Goal: Task Accomplishment & Management: Use online tool/utility

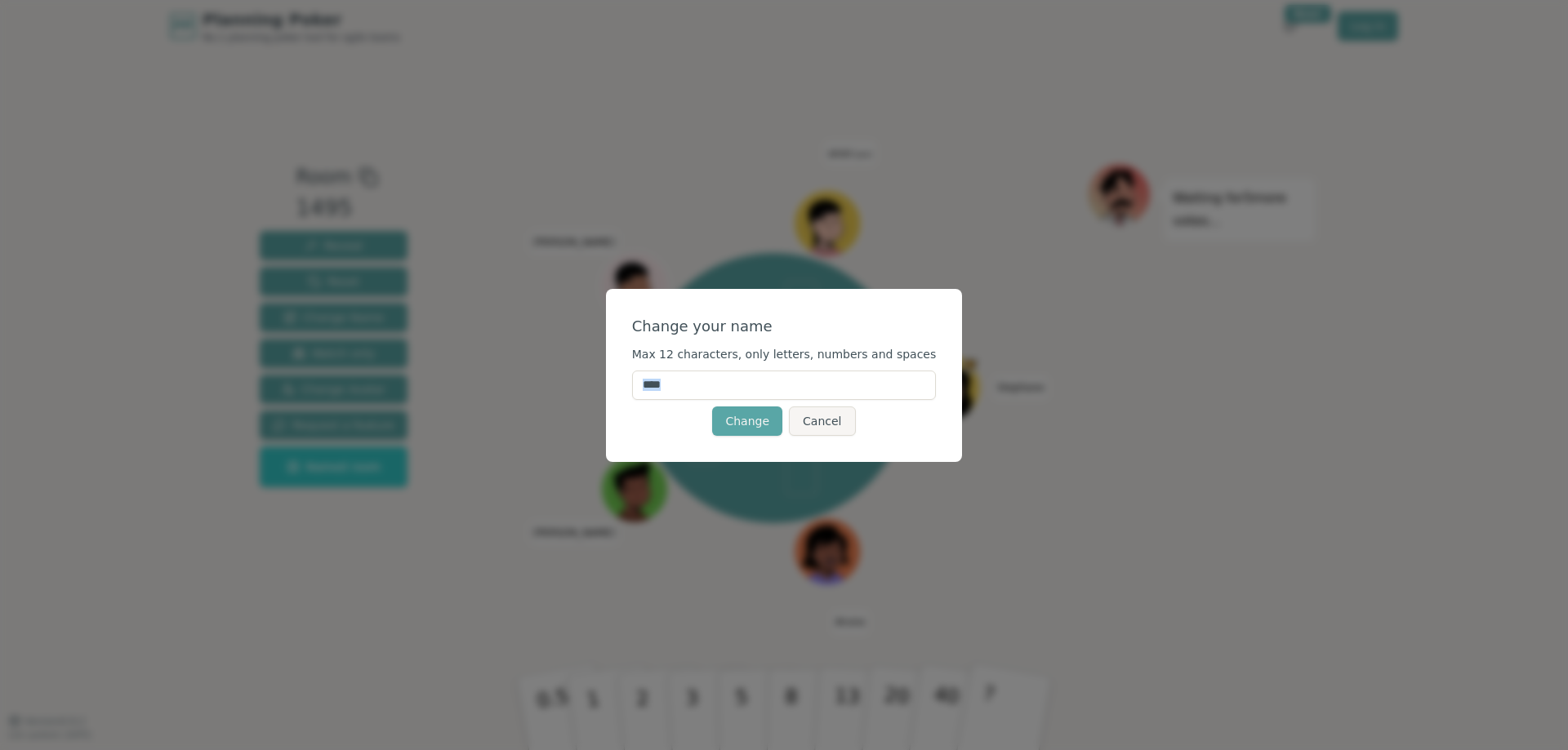
click at [1229, 403] on div "Change your name Max 12 characters, only letters, numbers and spaces **** Chang…" at bounding box center [784, 375] width 1568 height 750
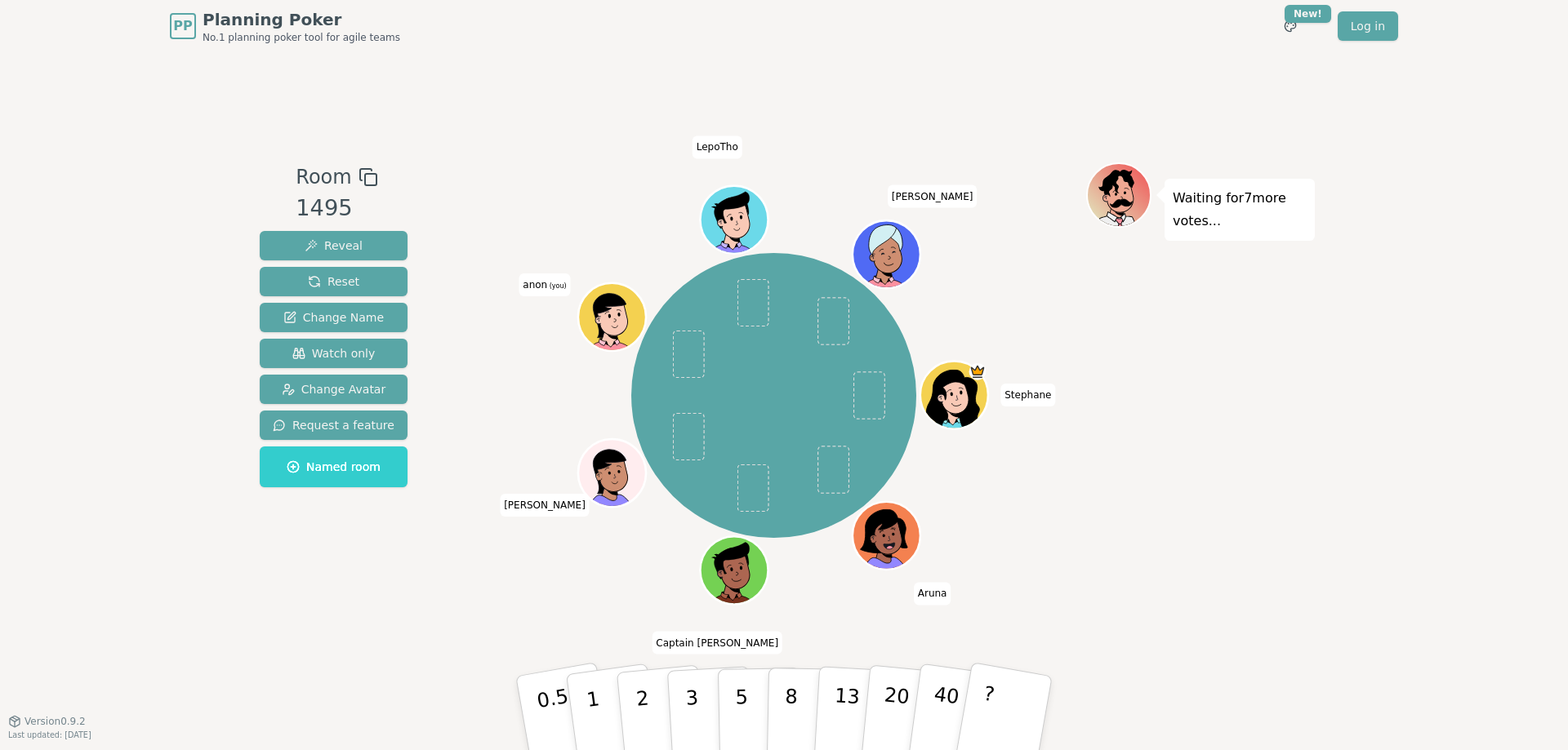
click at [544, 289] on span "anon (you)" at bounding box center [545, 285] width 52 height 23
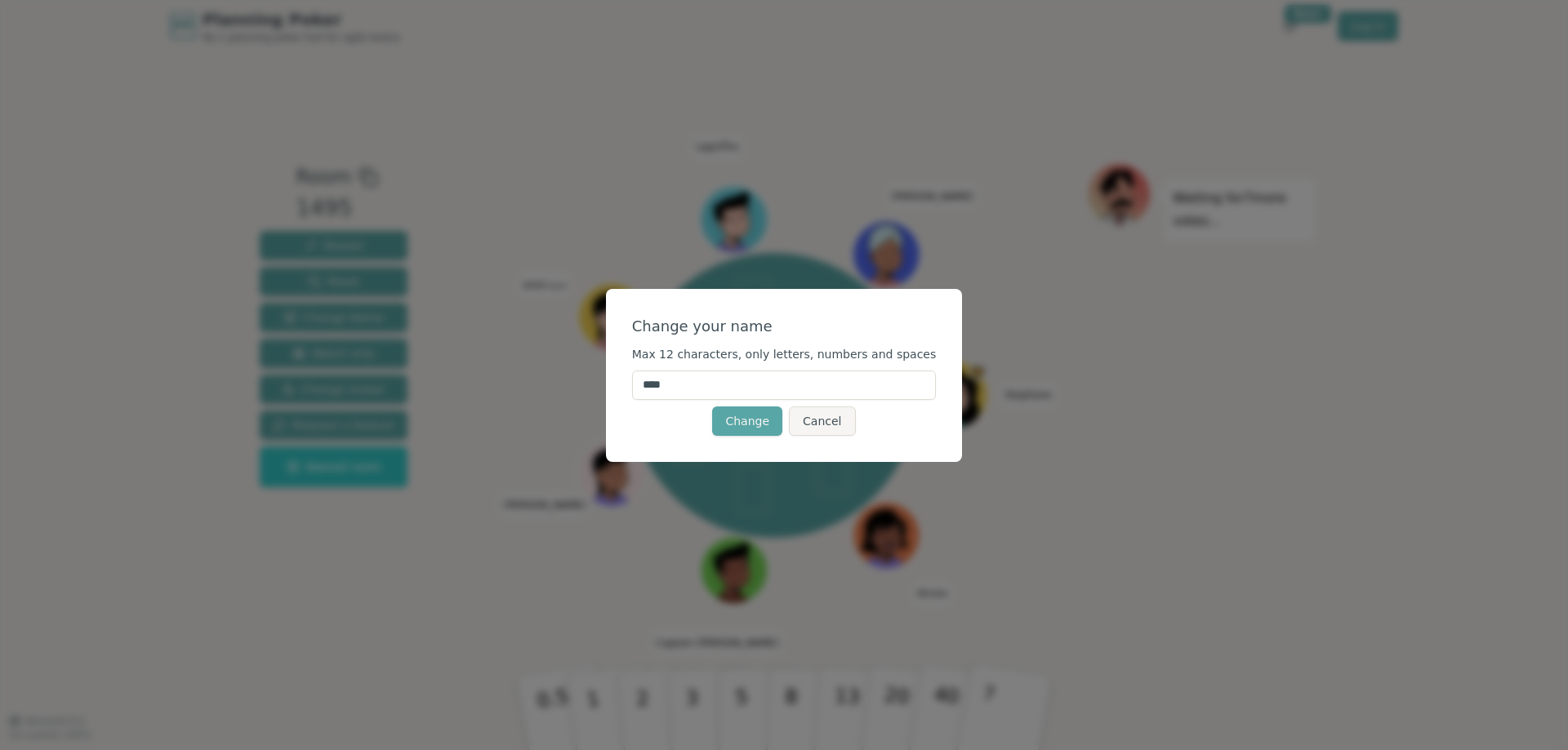
drag, startPoint x: 707, startPoint y: 385, endPoint x: 655, endPoint y: 384, distance: 52.0
click at [655, 384] on input "****" at bounding box center [784, 385] width 304 height 30
type input "****"
click at [733, 419] on button "Change" at bounding box center [747, 421] width 70 height 30
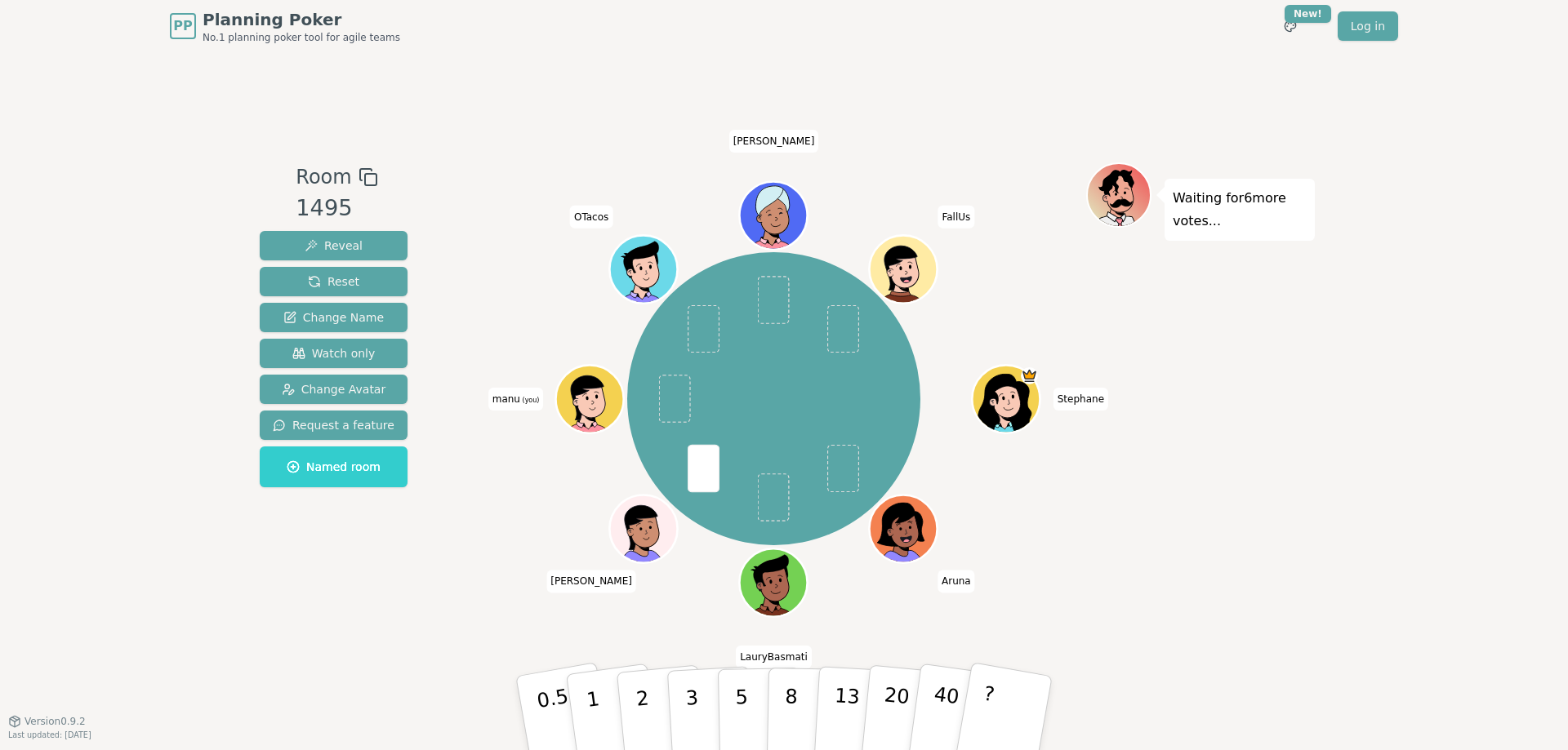
drag, startPoint x: 730, startPoint y: 718, endPoint x: 661, endPoint y: 452, distance: 274.8
click at [661, 452] on div "Room 1495 Reveal Reset Change Name Watch only Change Avatar Request a feature N…" at bounding box center [783, 386] width 1062 height 449
click at [730, 712] on button "5" at bounding box center [760, 714] width 84 height 124
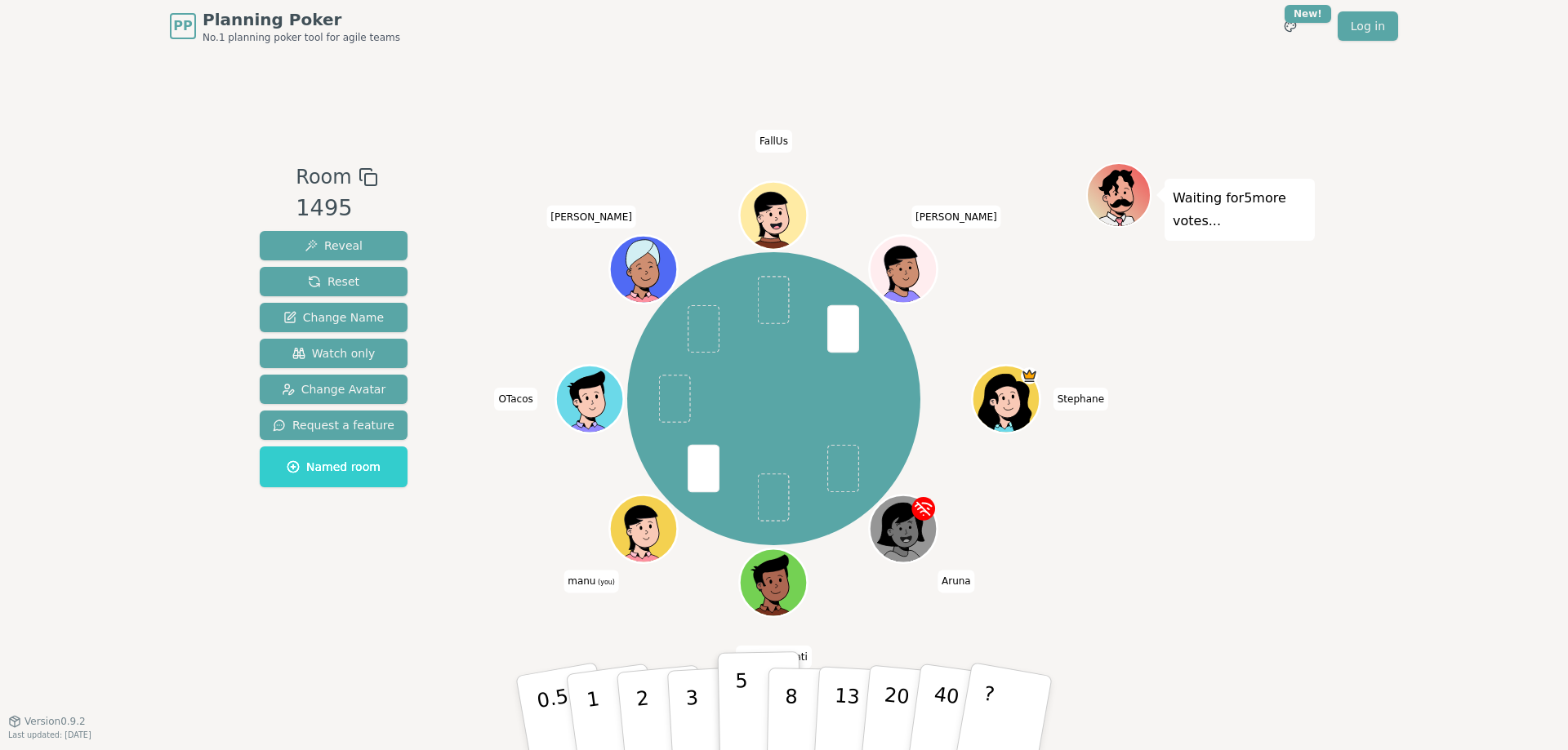
click at [739, 694] on p "5" at bounding box center [742, 713] width 14 height 88
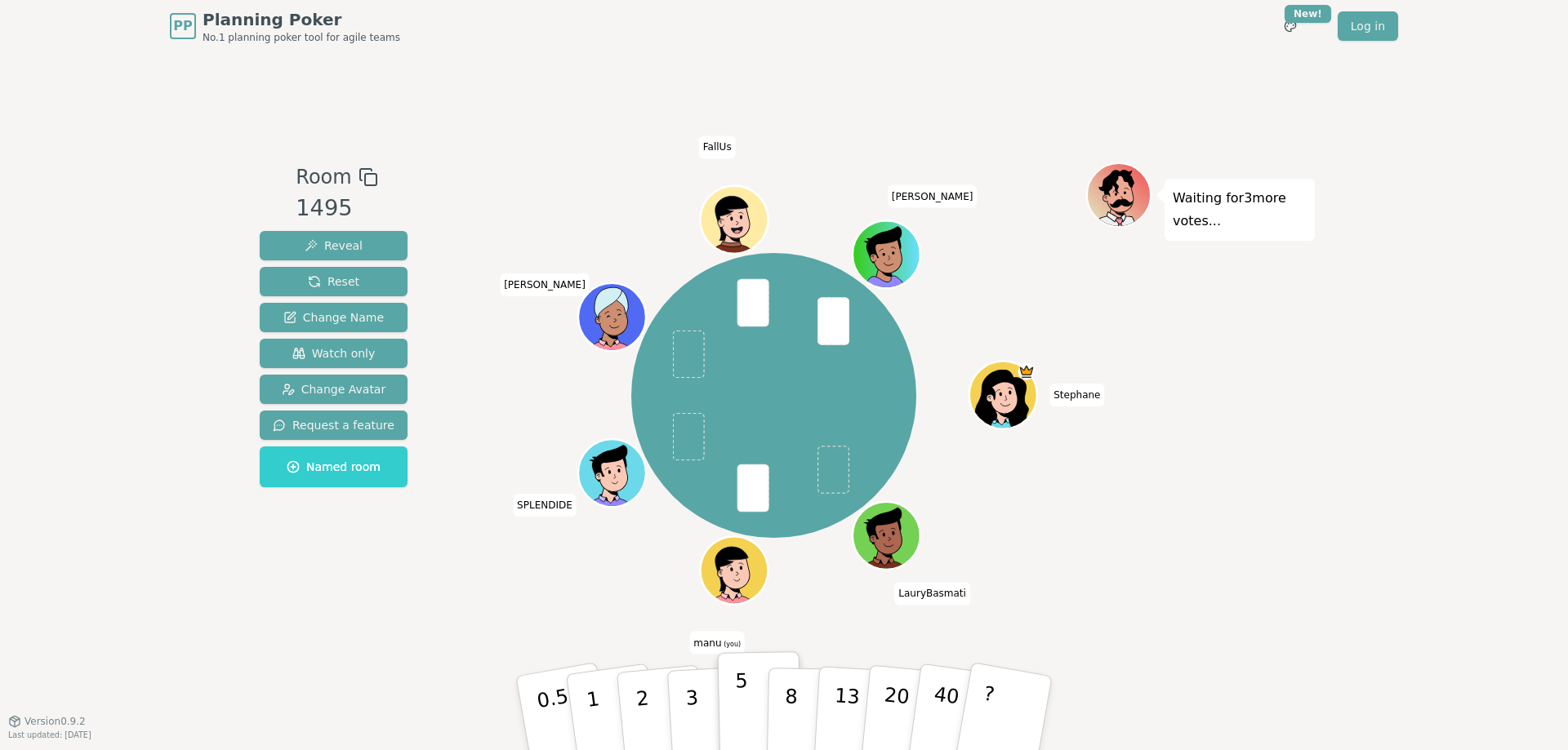
click at [736, 647] on span "(you)" at bounding box center [731, 645] width 19 height 8
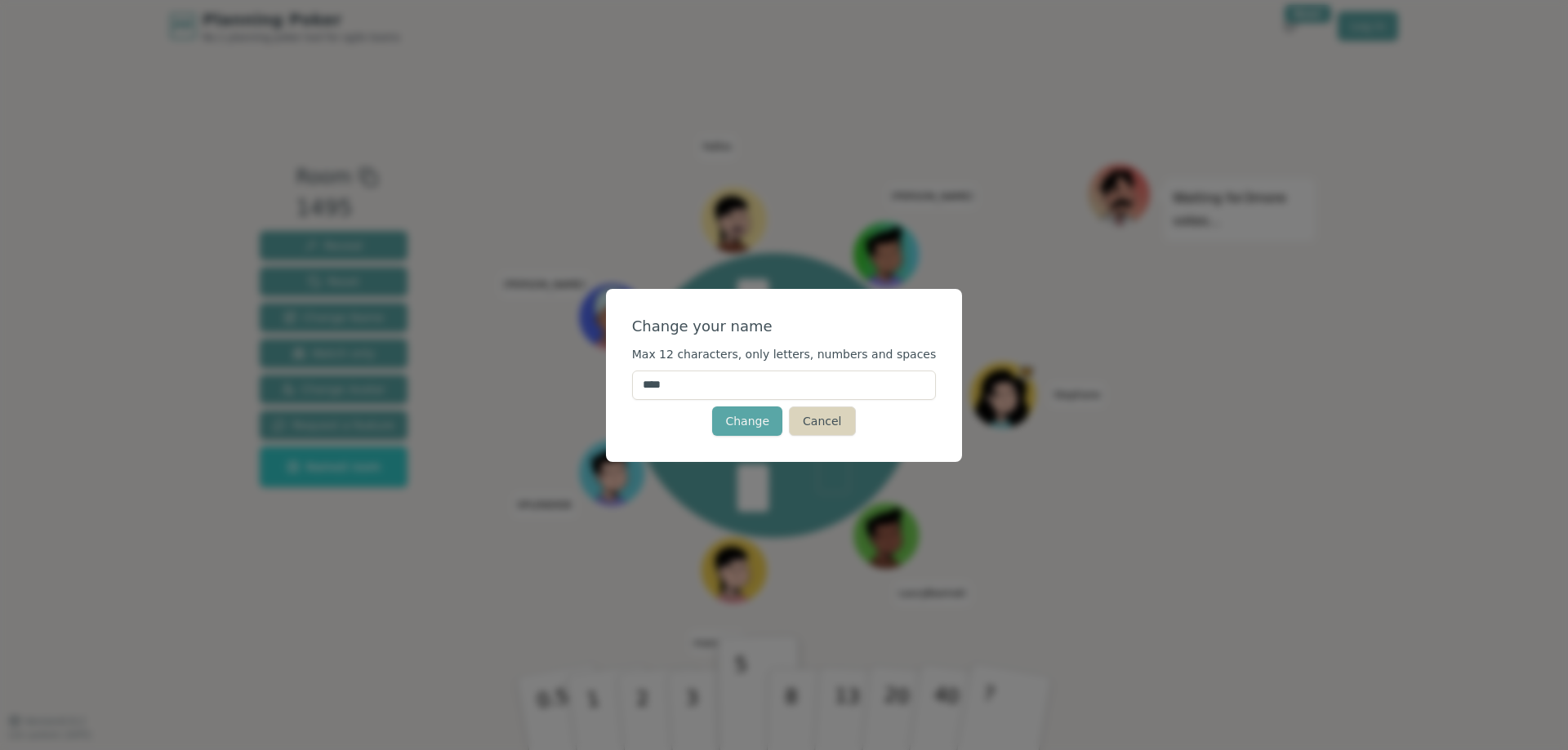
click at [818, 415] on button "Cancel" at bounding box center [821, 421] width 66 height 30
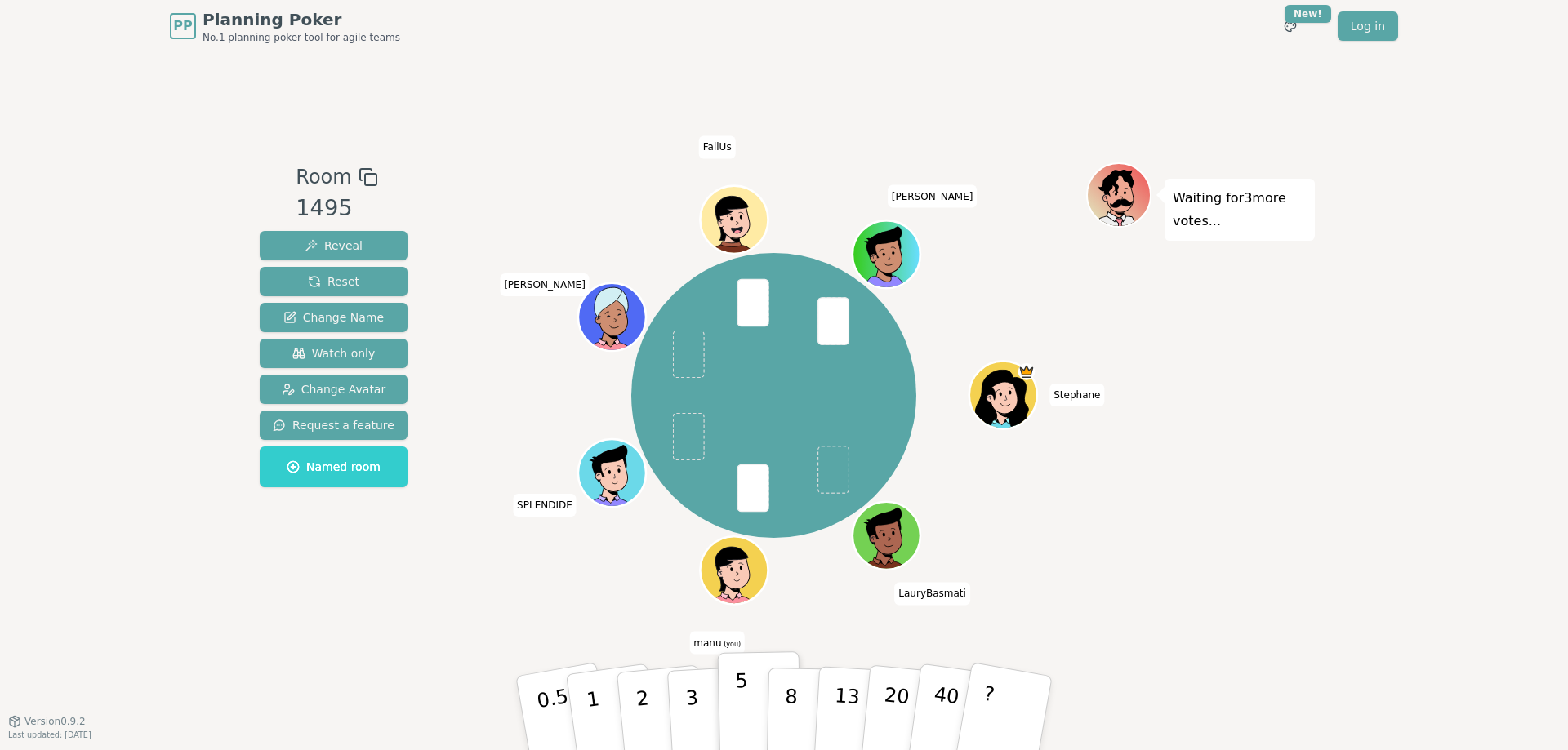
click at [752, 652] on button "5" at bounding box center [760, 714] width 84 height 124
click at [752, 478] on span at bounding box center [751, 488] width 32 height 48
click at [1025, 689] on button "?" at bounding box center [1004, 713] width 102 height 135
click at [660, 696] on button "2" at bounding box center [661, 714] width 93 height 130
click at [678, 719] on button "3" at bounding box center [710, 713] width 89 height 127
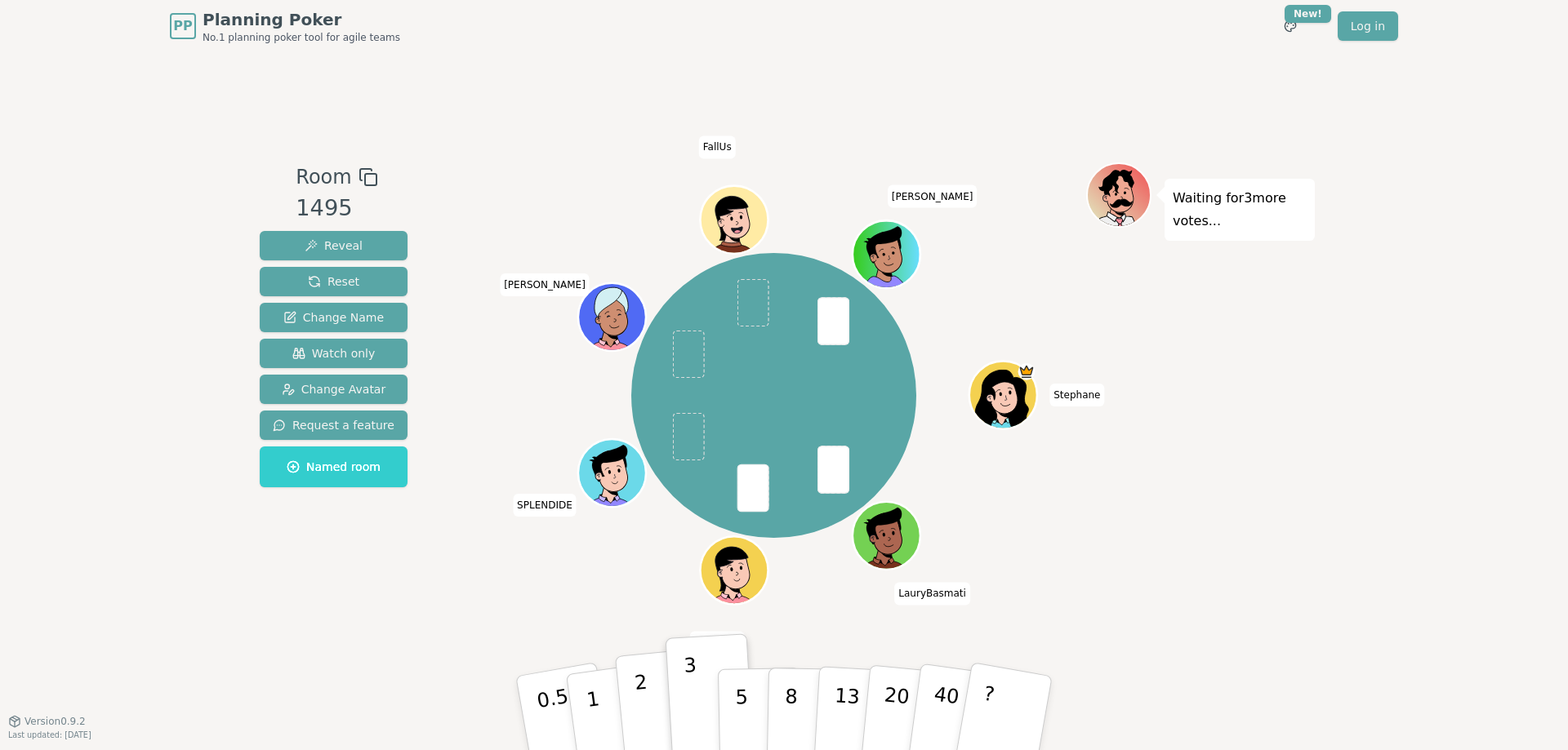
click at [636, 715] on button "2" at bounding box center [661, 714] width 93 height 130
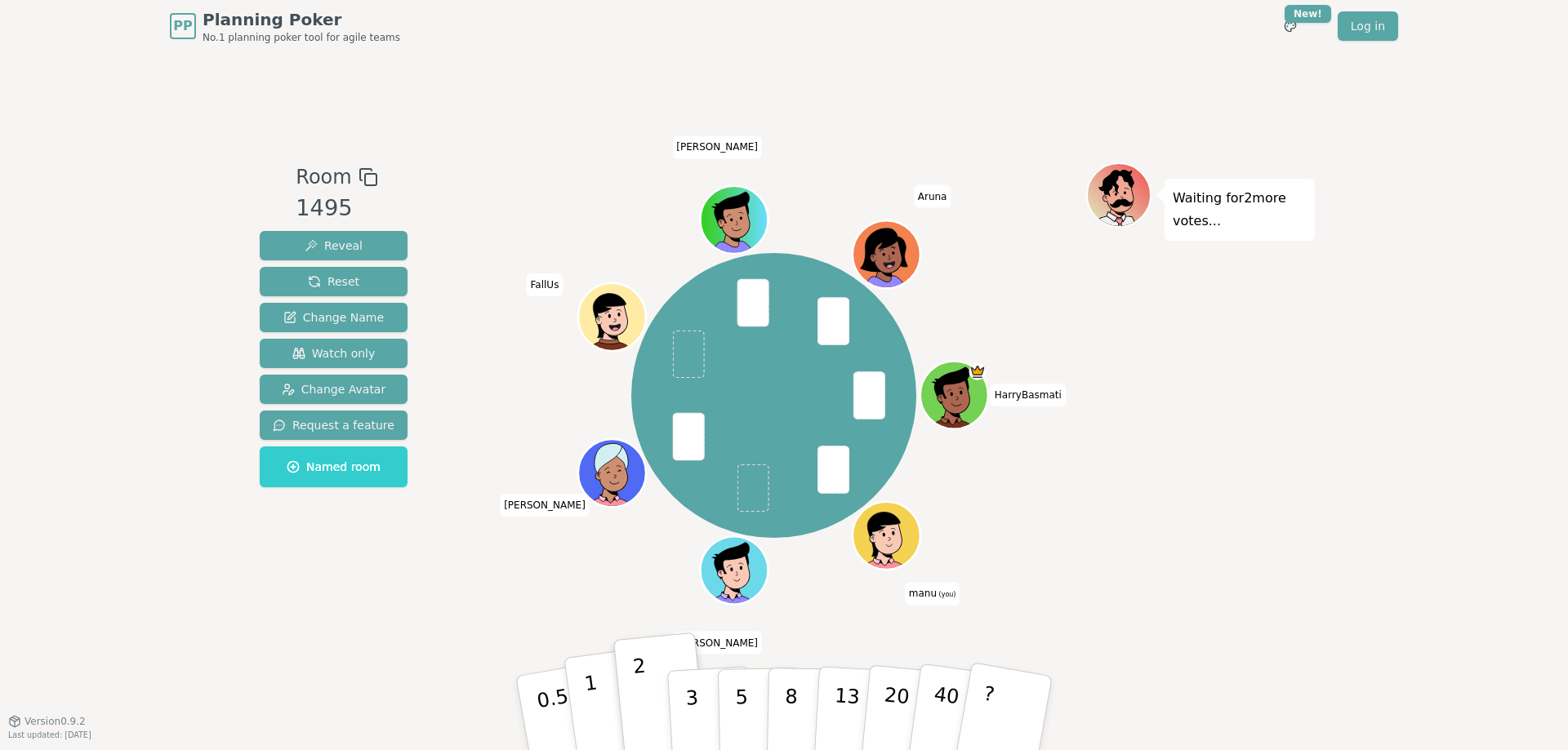
click at [596, 698] on p "1" at bounding box center [595, 715] width 25 height 89
click at [626, 693] on button "2" at bounding box center [661, 714] width 93 height 130
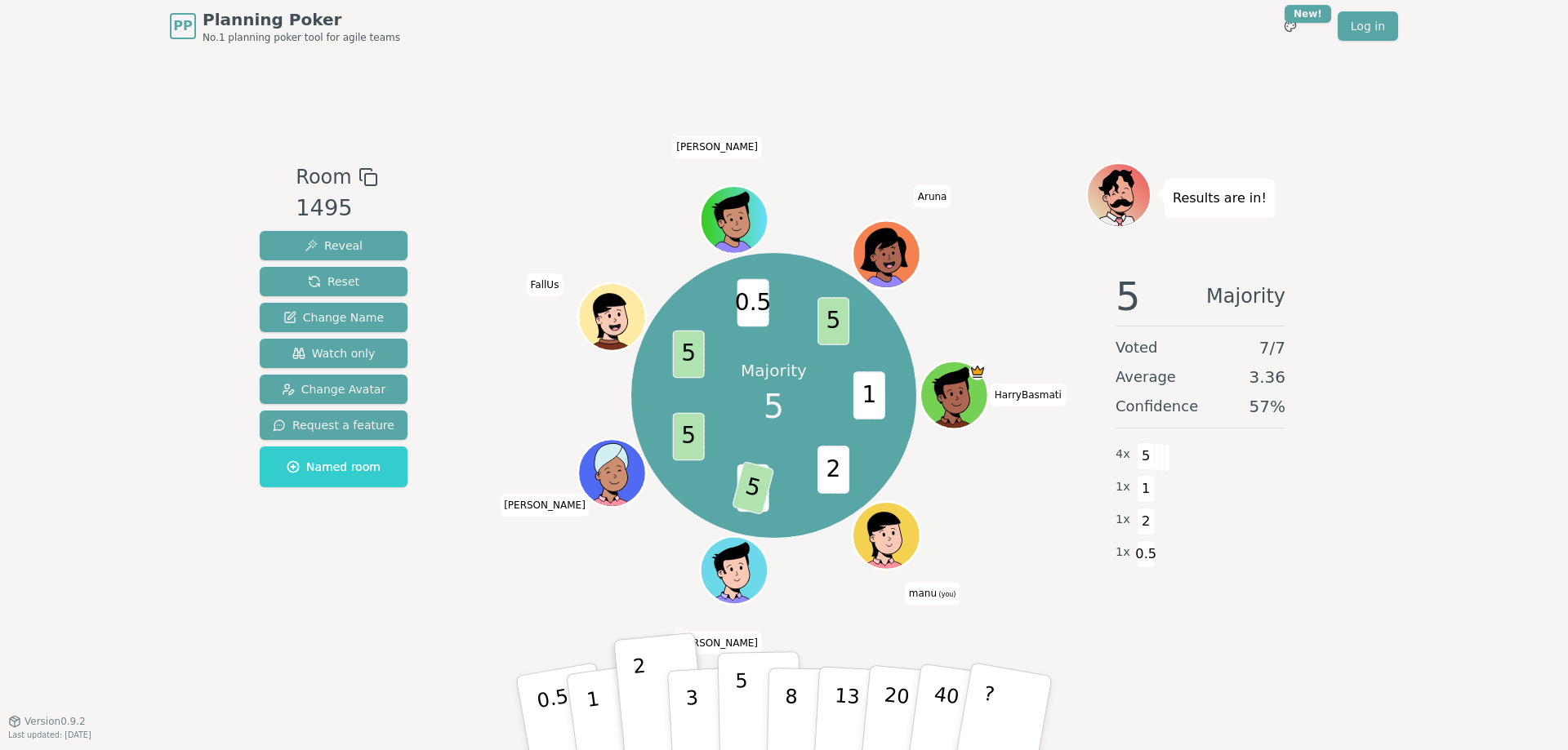
click at [757, 702] on button "5" at bounding box center [760, 714] width 84 height 124
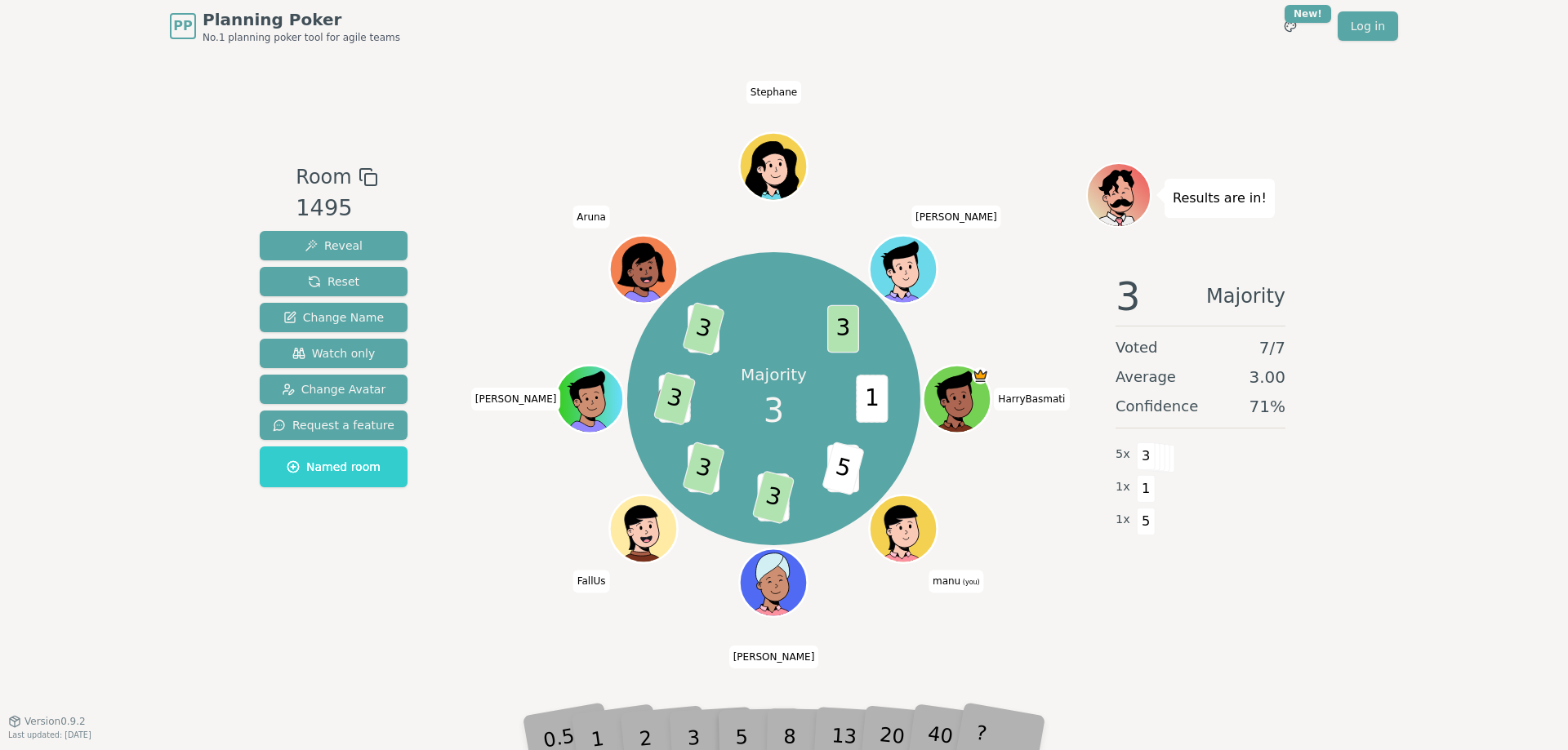
click at [708, 729] on div "3" at bounding box center [710, 713] width 53 height 59
click at [702, 725] on div "3" at bounding box center [710, 713] width 53 height 59
click at [702, 730] on div "3" at bounding box center [710, 713] width 53 height 59
click at [694, 728] on div "3" at bounding box center [710, 713] width 53 height 59
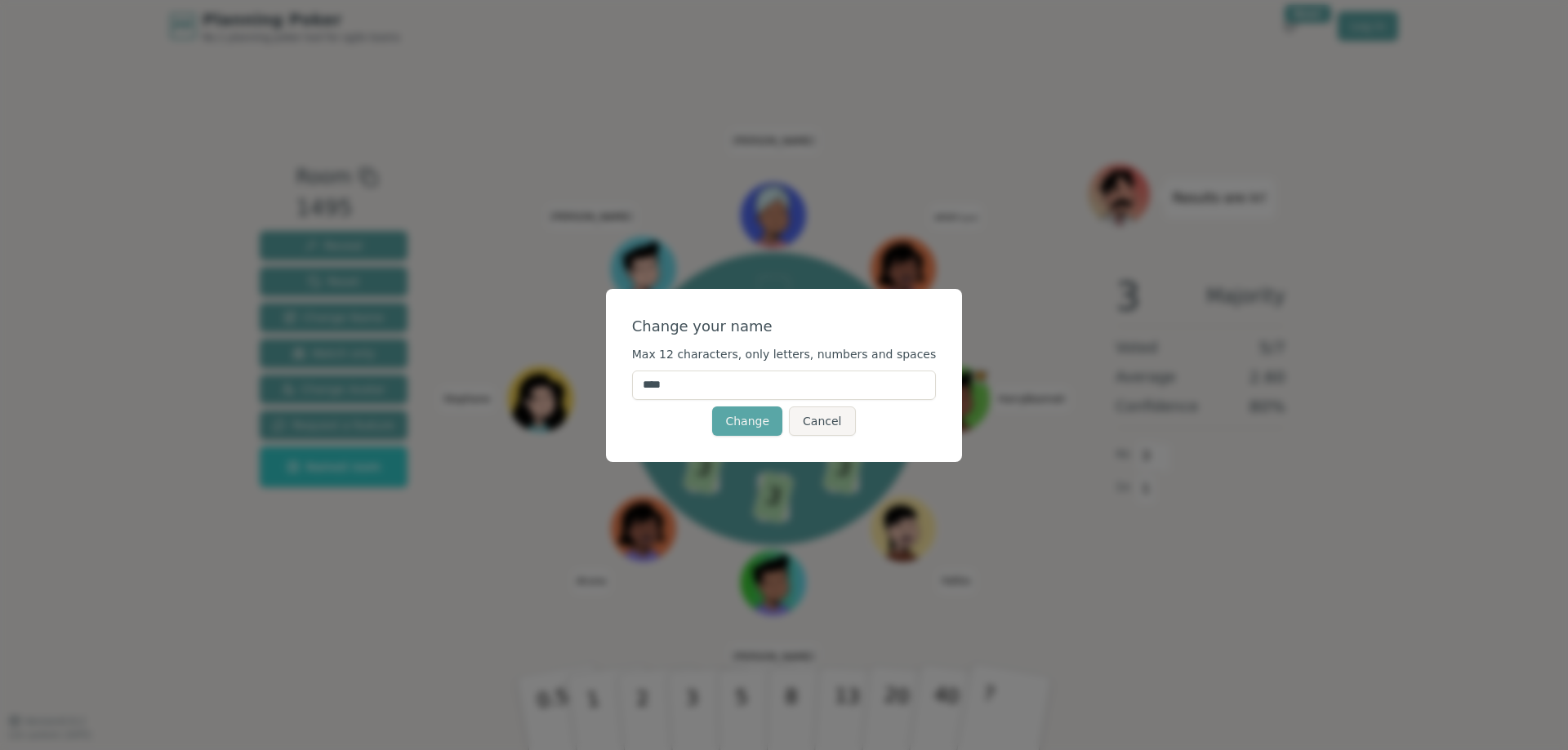
click at [716, 386] on input "****" at bounding box center [784, 385] width 304 height 30
drag, startPoint x: 713, startPoint y: 386, endPoint x: 615, endPoint y: 382, distance: 98.1
click at [632, 382] on input "****" at bounding box center [784, 385] width 304 height 30
type input "****"
click at [742, 417] on button "Change" at bounding box center [747, 421] width 70 height 30
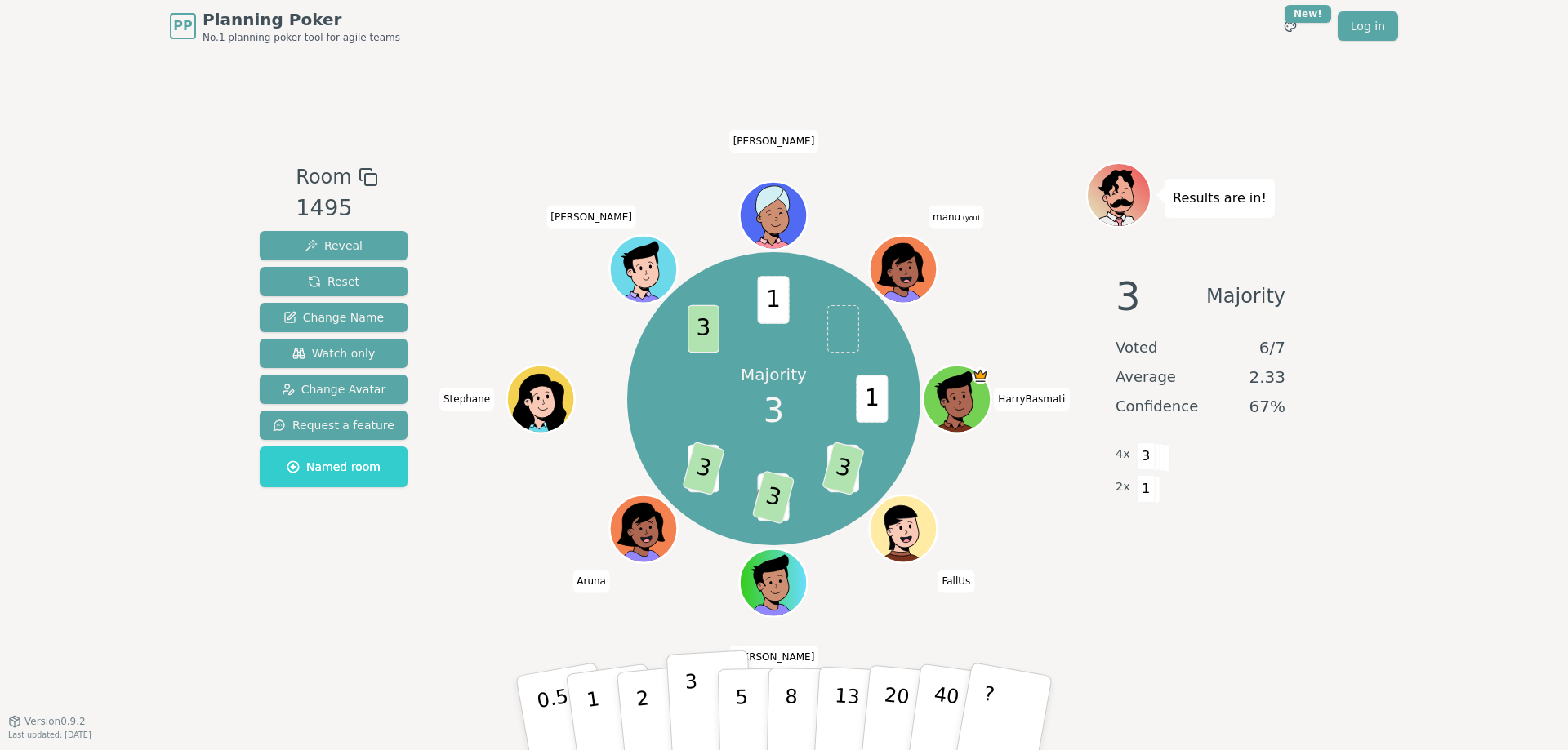
click at [694, 686] on p "3" at bounding box center [693, 714] width 18 height 89
click at [642, 690] on p "2" at bounding box center [644, 715] width 21 height 89
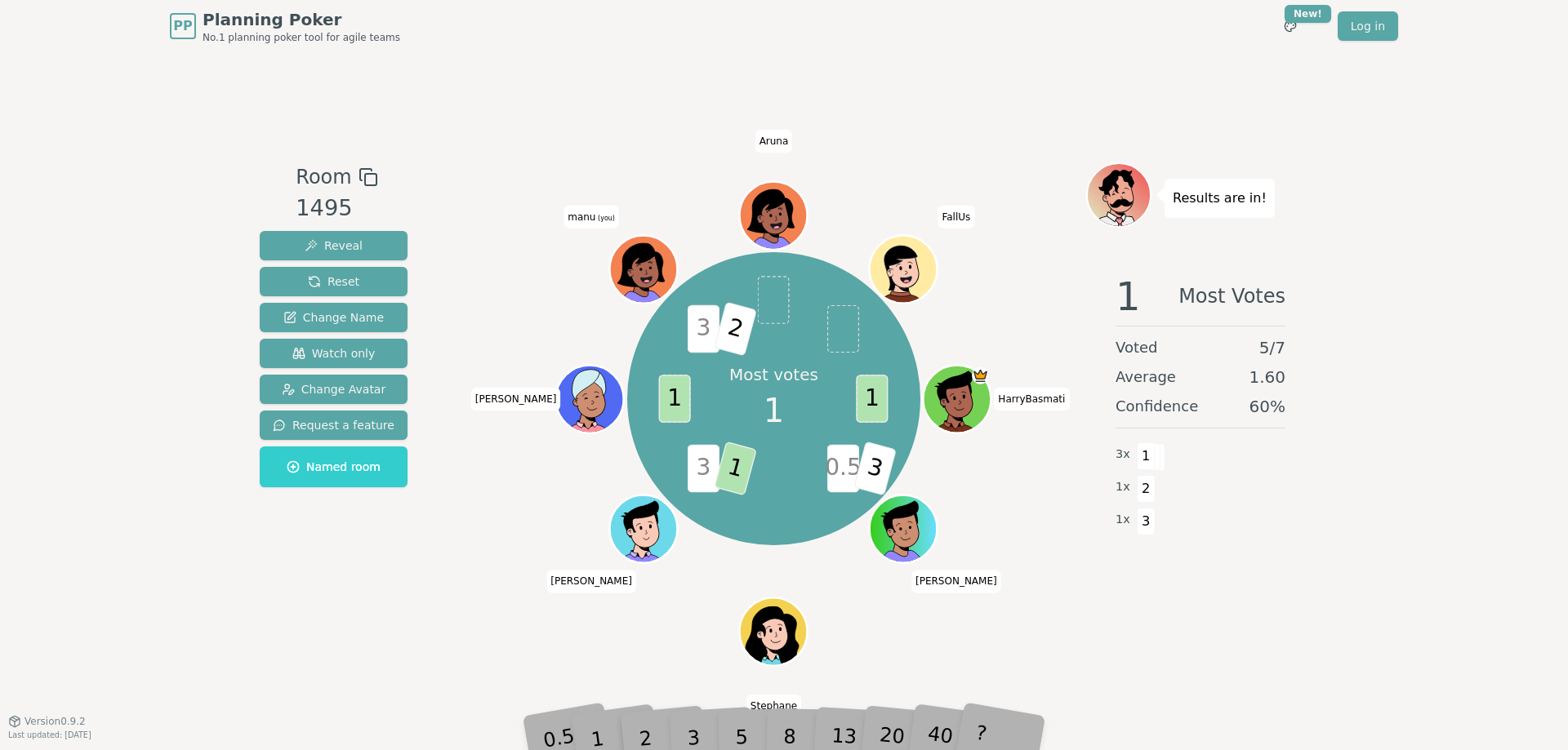
click at [653, 258] on icon at bounding box center [640, 264] width 47 height 43
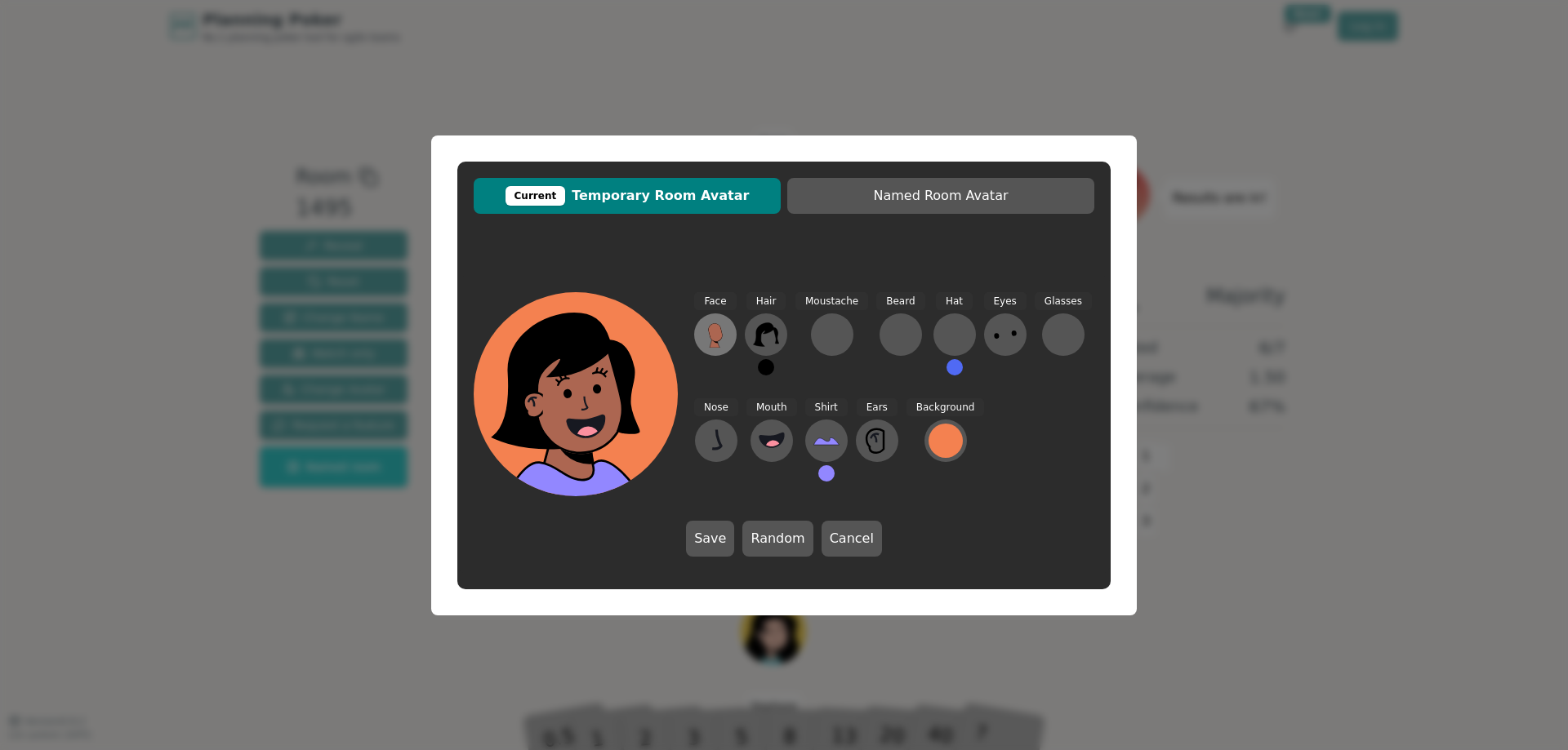
click at [703, 344] on icon at bounding box center [715, 334] width 26 height 26
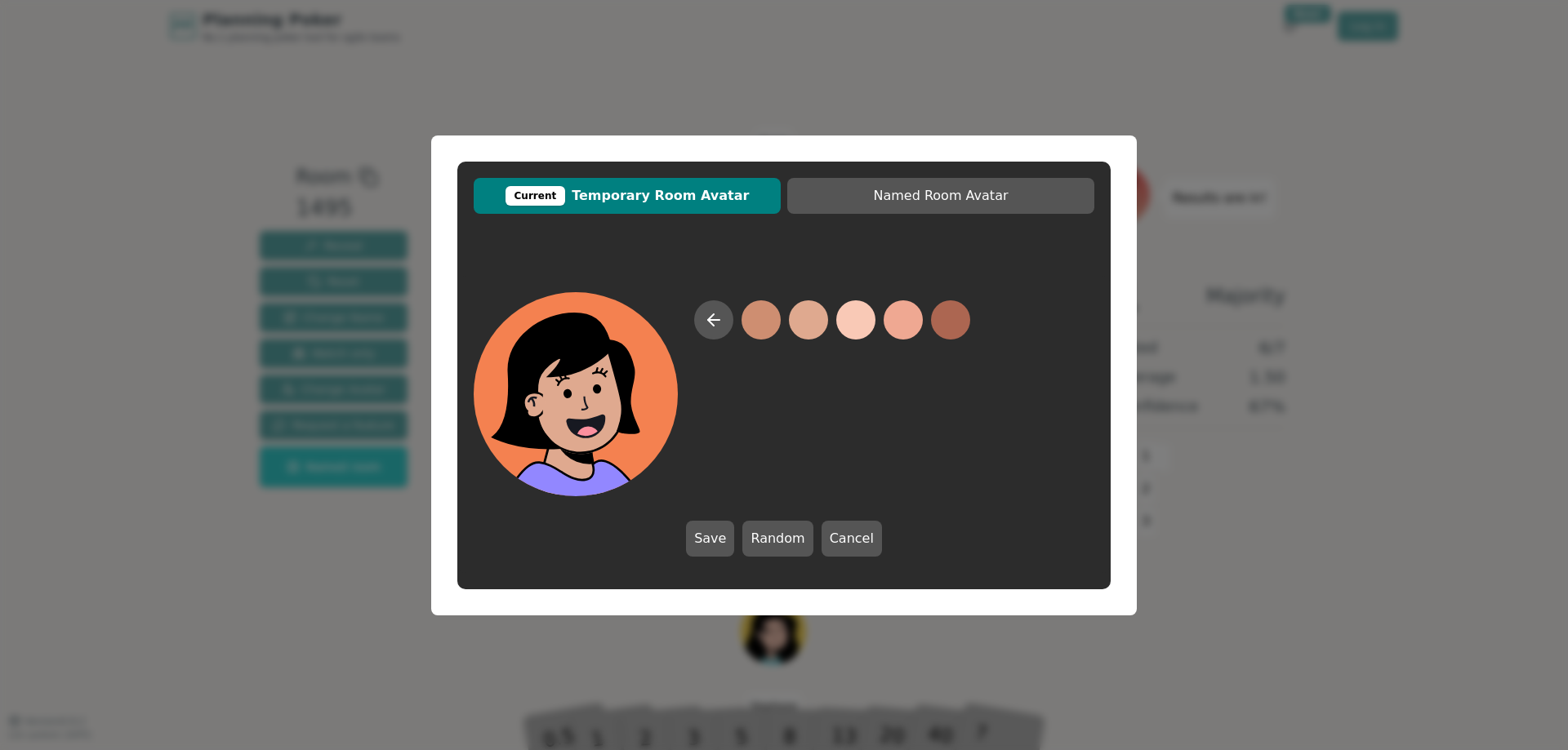
click at [811, 330] on button at bounding box center [808, 320] width 39 height 39
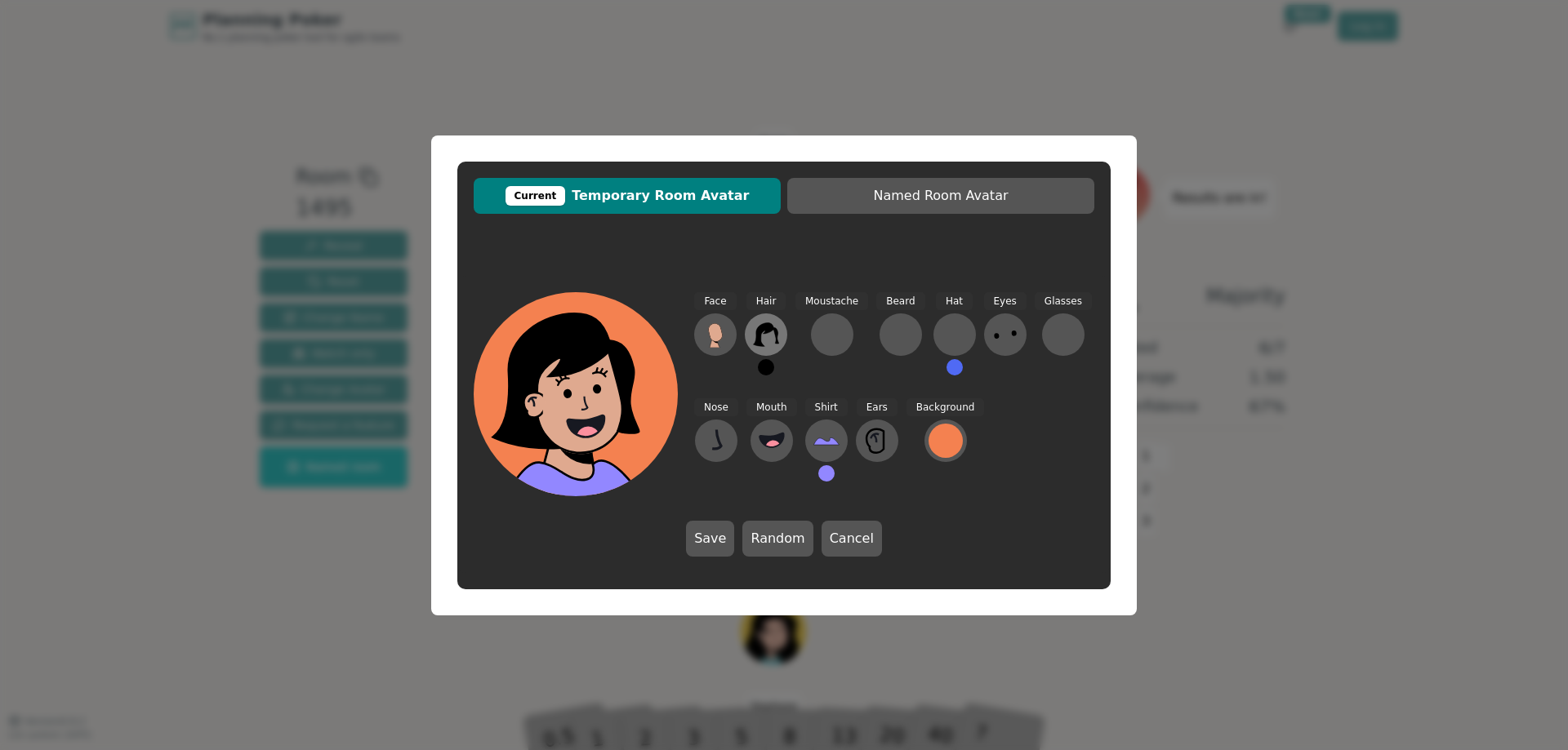
click at [774, 335] on icon at bounding box center [765, 334] width 26 height 26
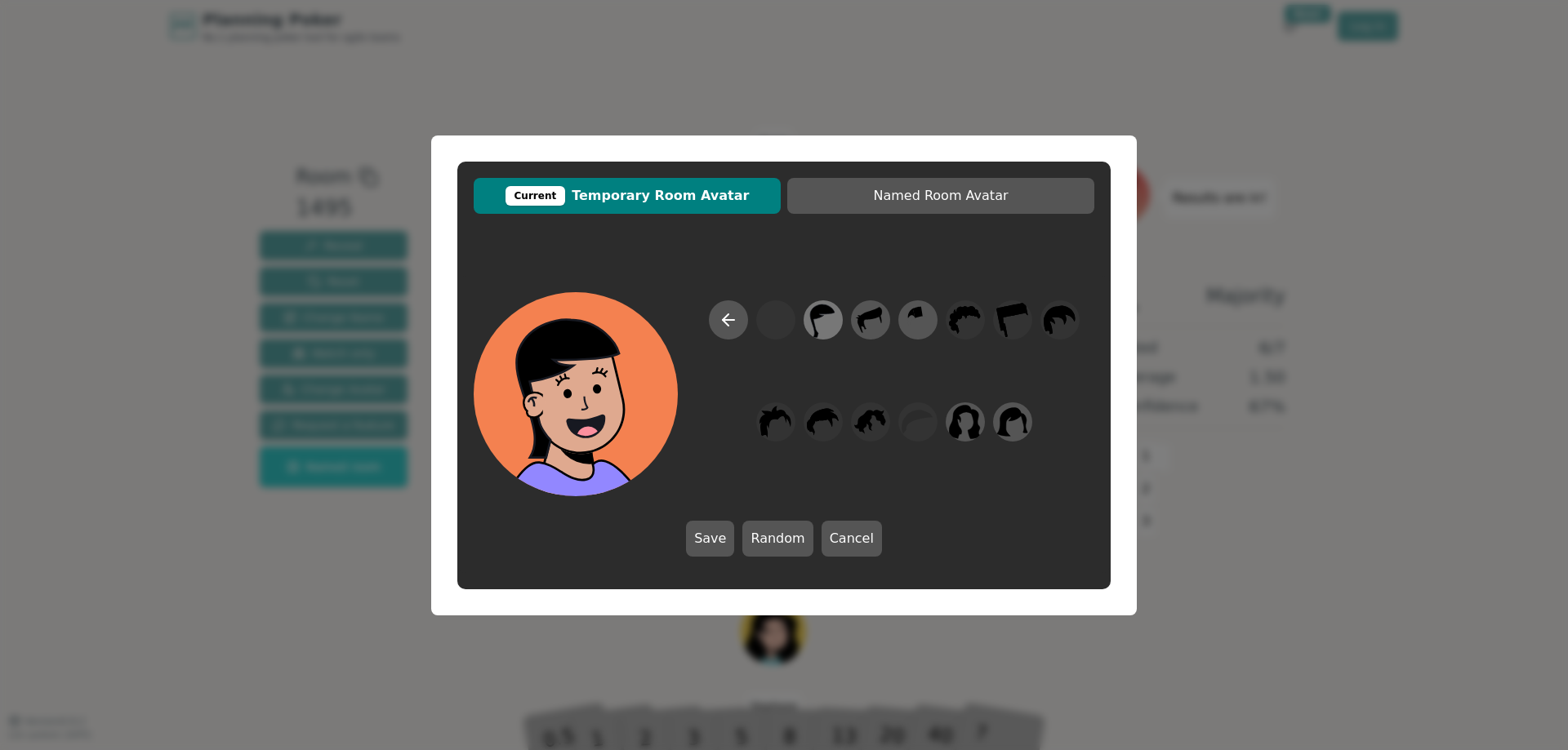
click at [828, 333] on icon at bounding box center [822, 320] width 32 height 36
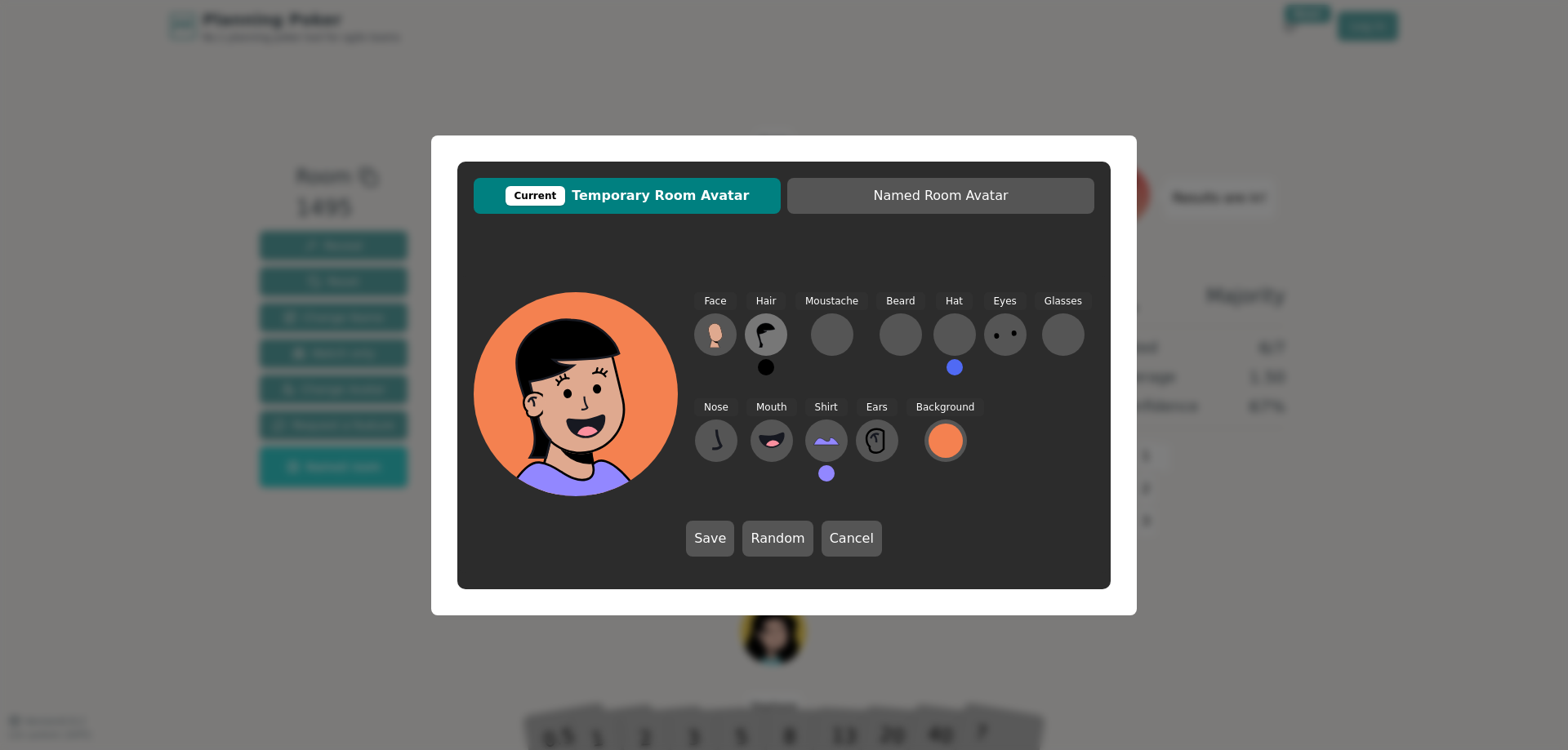
click at [769, 331] on icon at bounding box center [765, 334] width 26 height 26
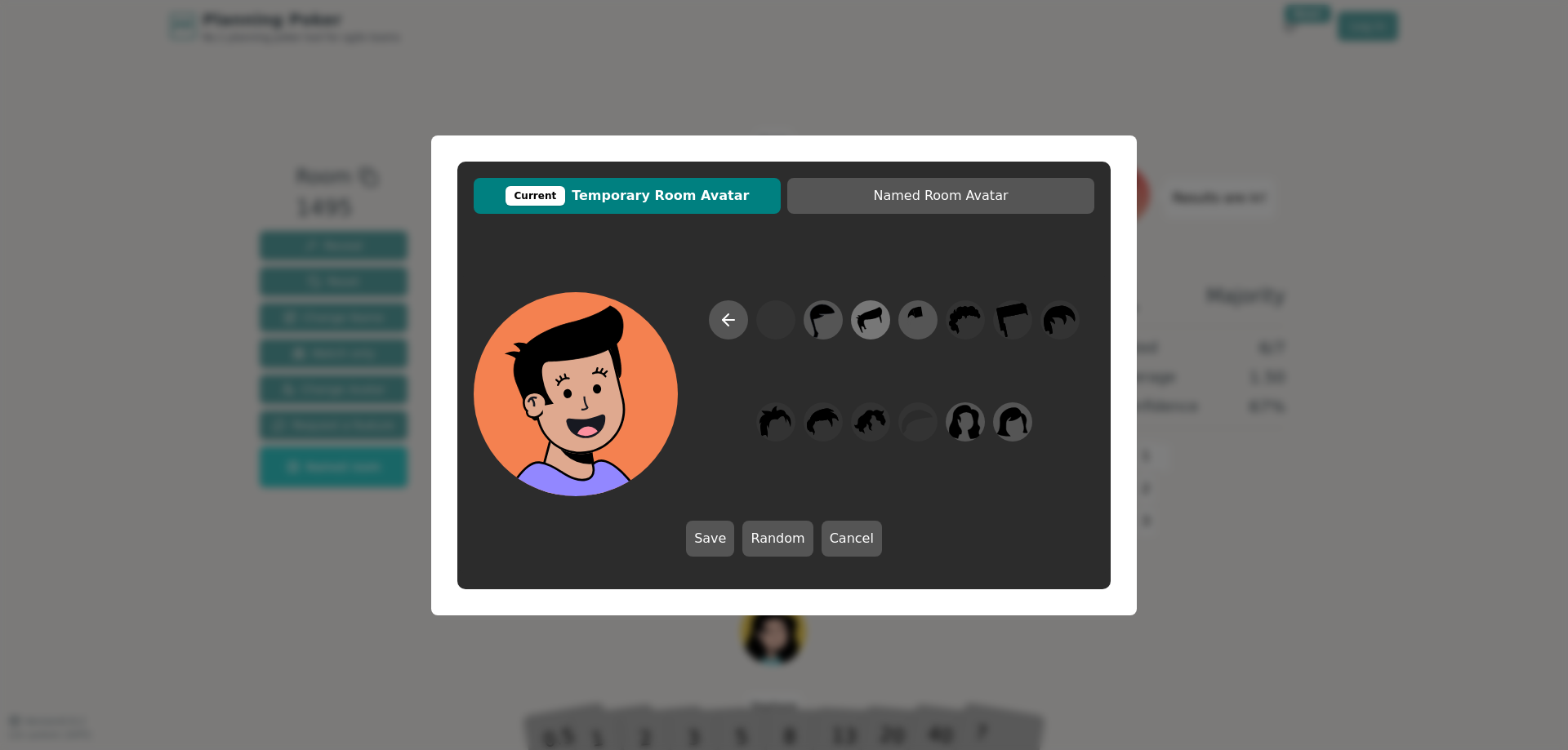
click at [880, 323] on icon at bounding box center [869, 320] width 32 height 36
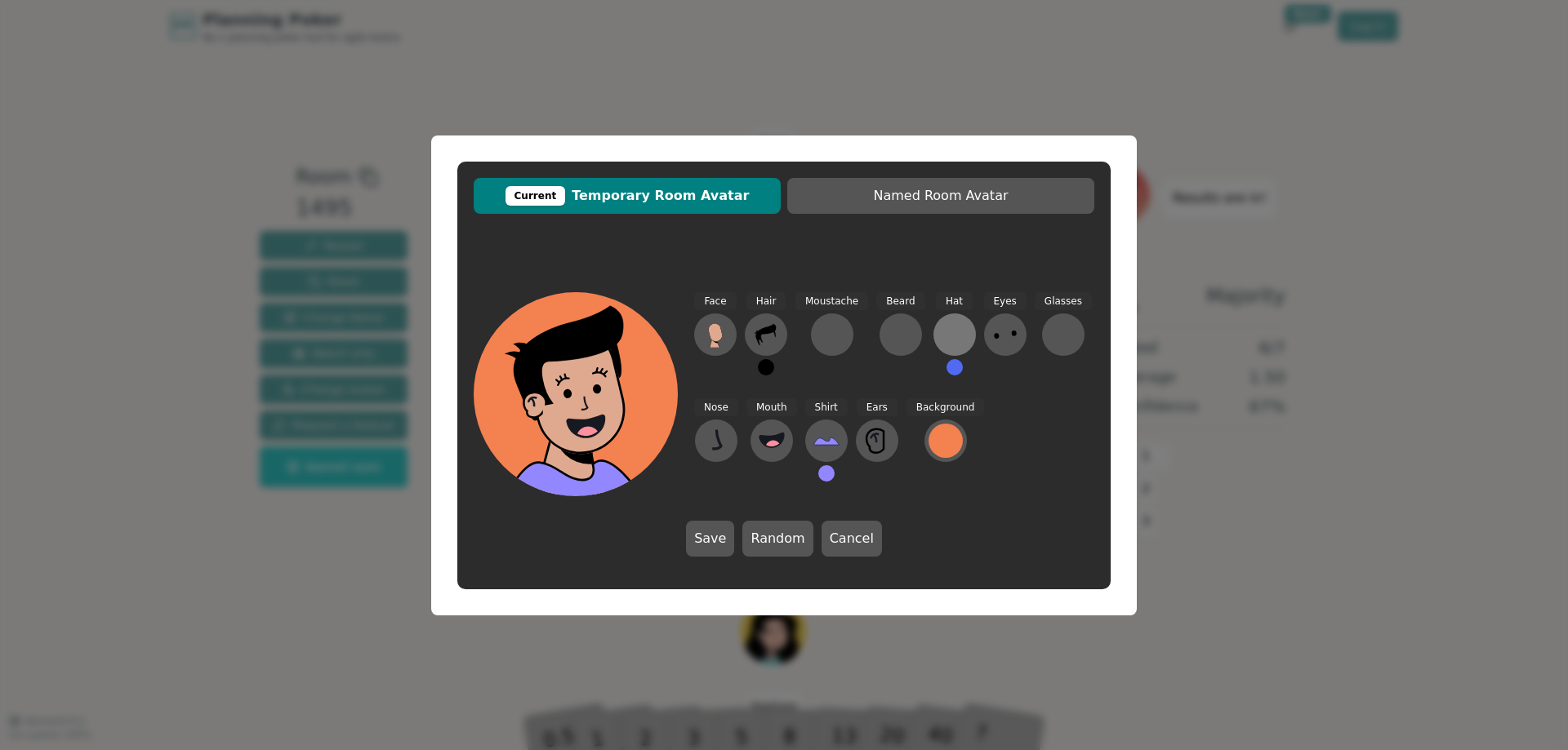
click at [943, 332] on div at bounding box center [953, 334] width 26 height 26
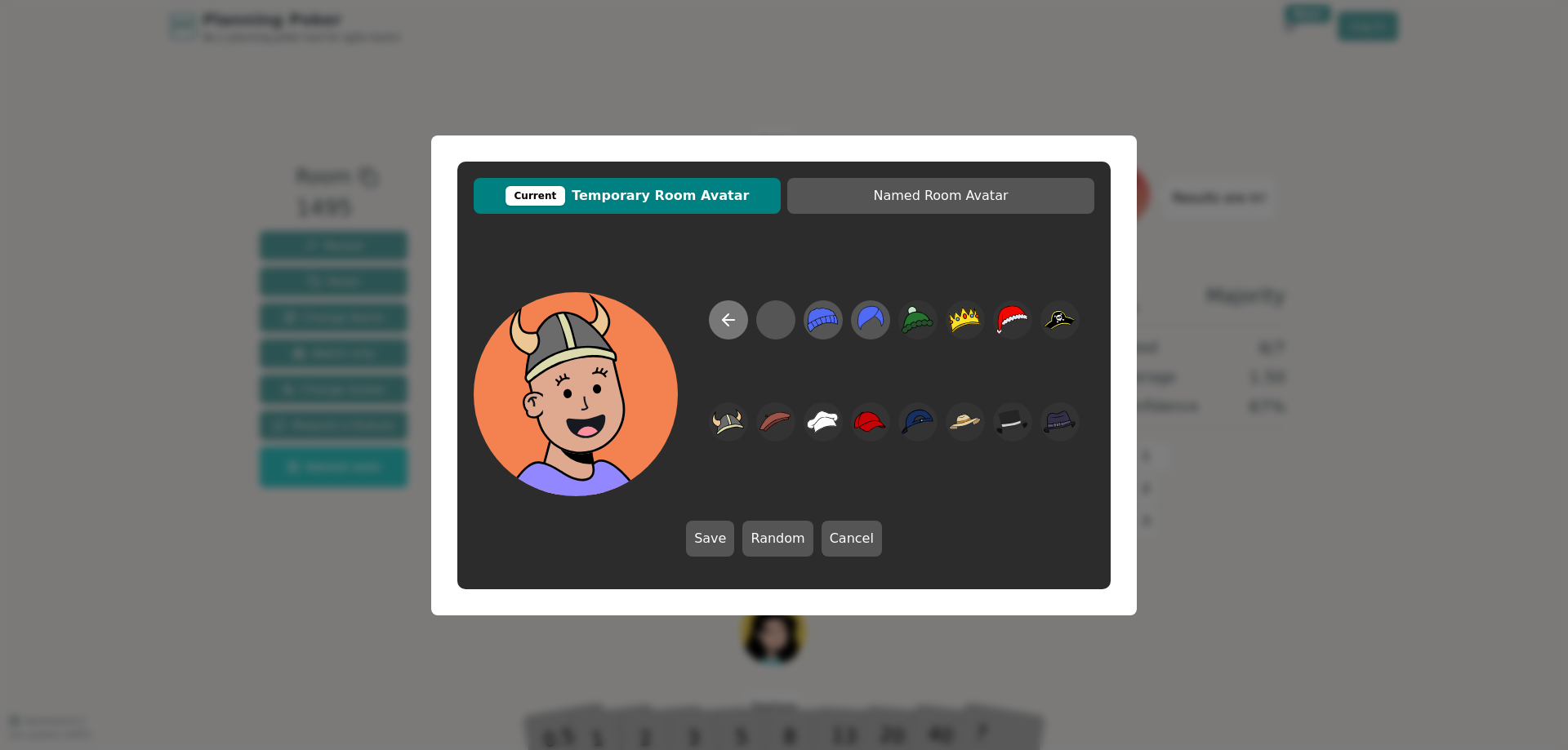
click at [731, 323] on icon at bounding box center [728, 320] width 19 height 19
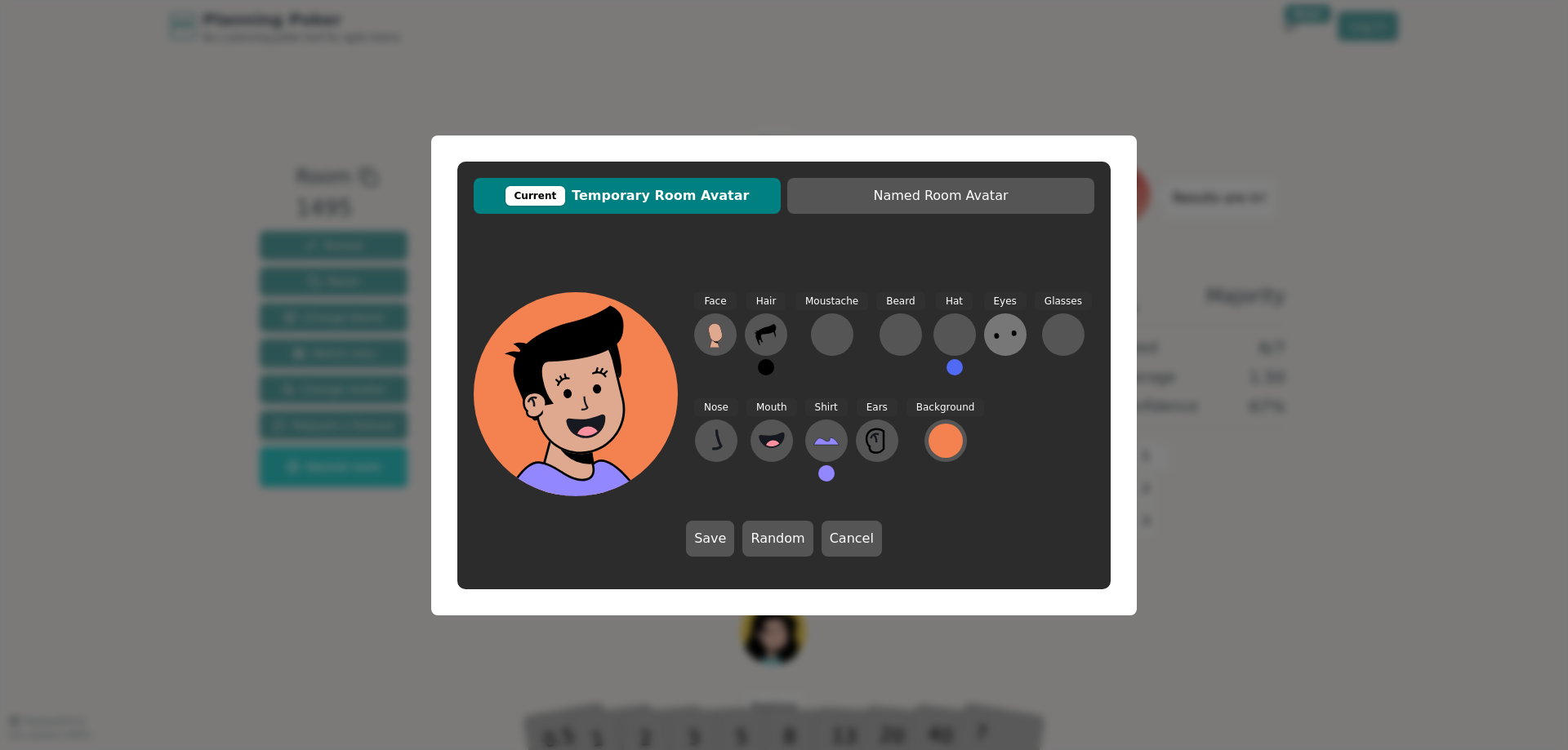
click at [1002, 344] on icon at bounding box center [1004, 334] width 26 height 26
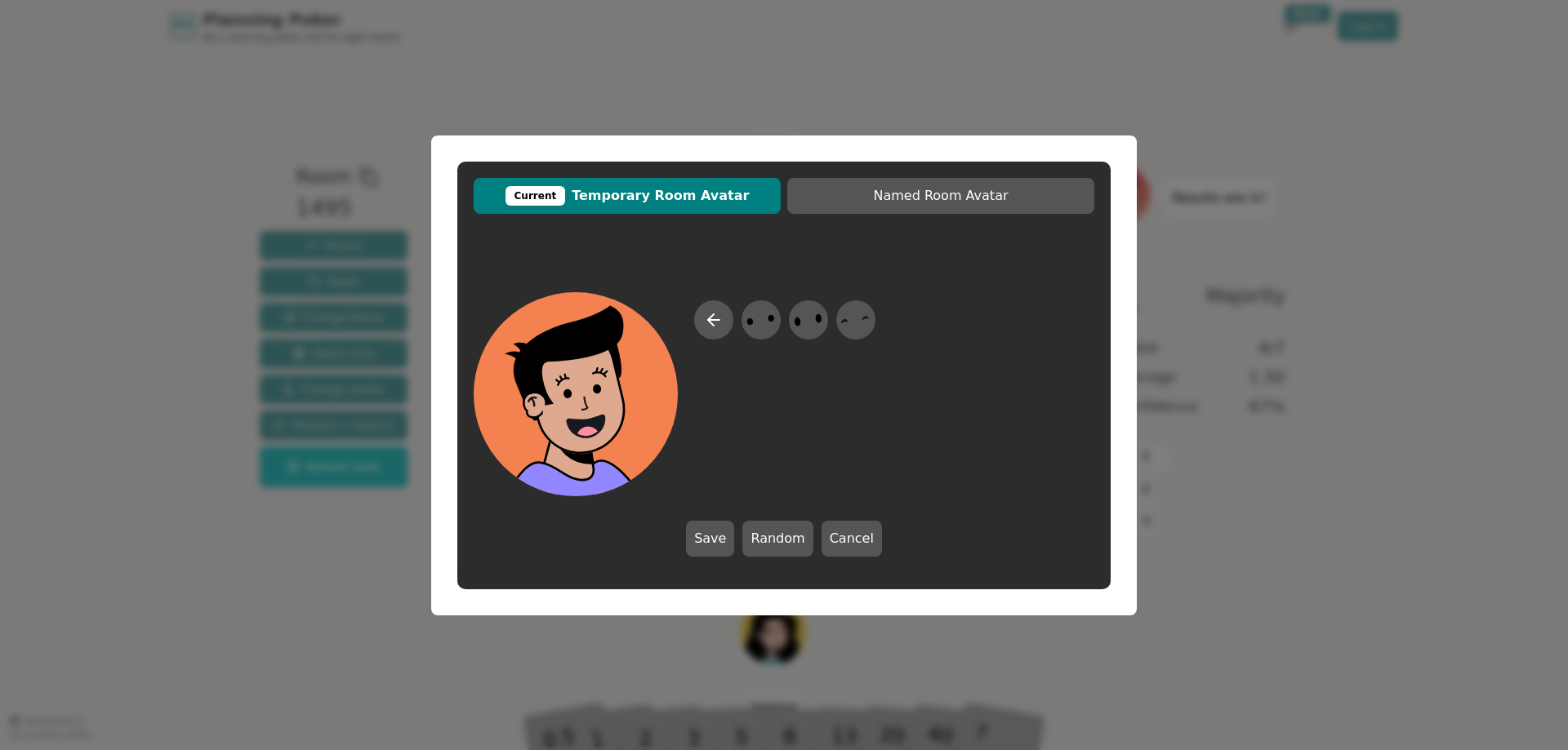
click at [692, 325] on div at bounding box center [784, 393] width 620 height 204
click at [702, 331] on button at bounding box center [713, 320] width 39 height 39
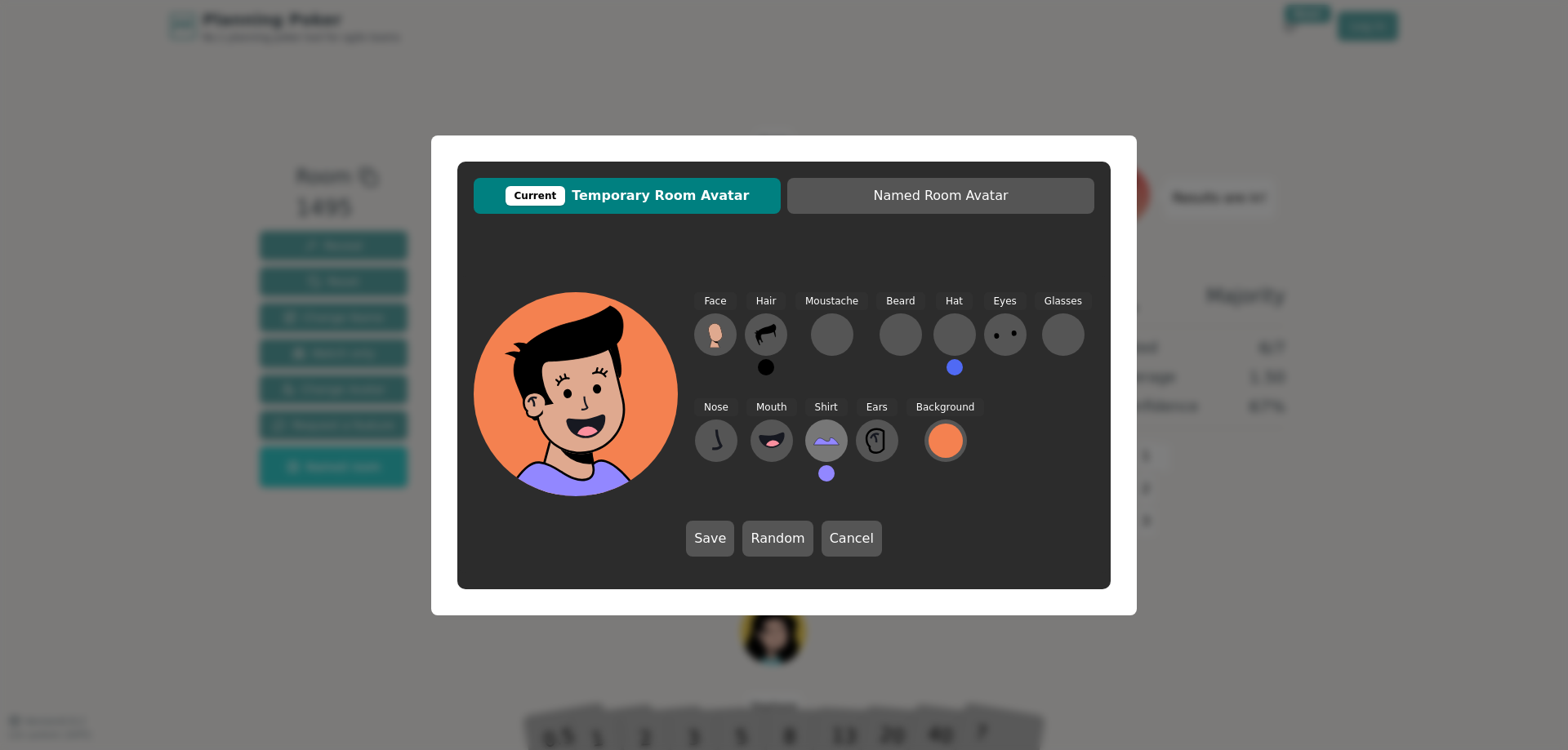
click at [821, 427] on button at bounding box center [826, 440] width 42 height 42
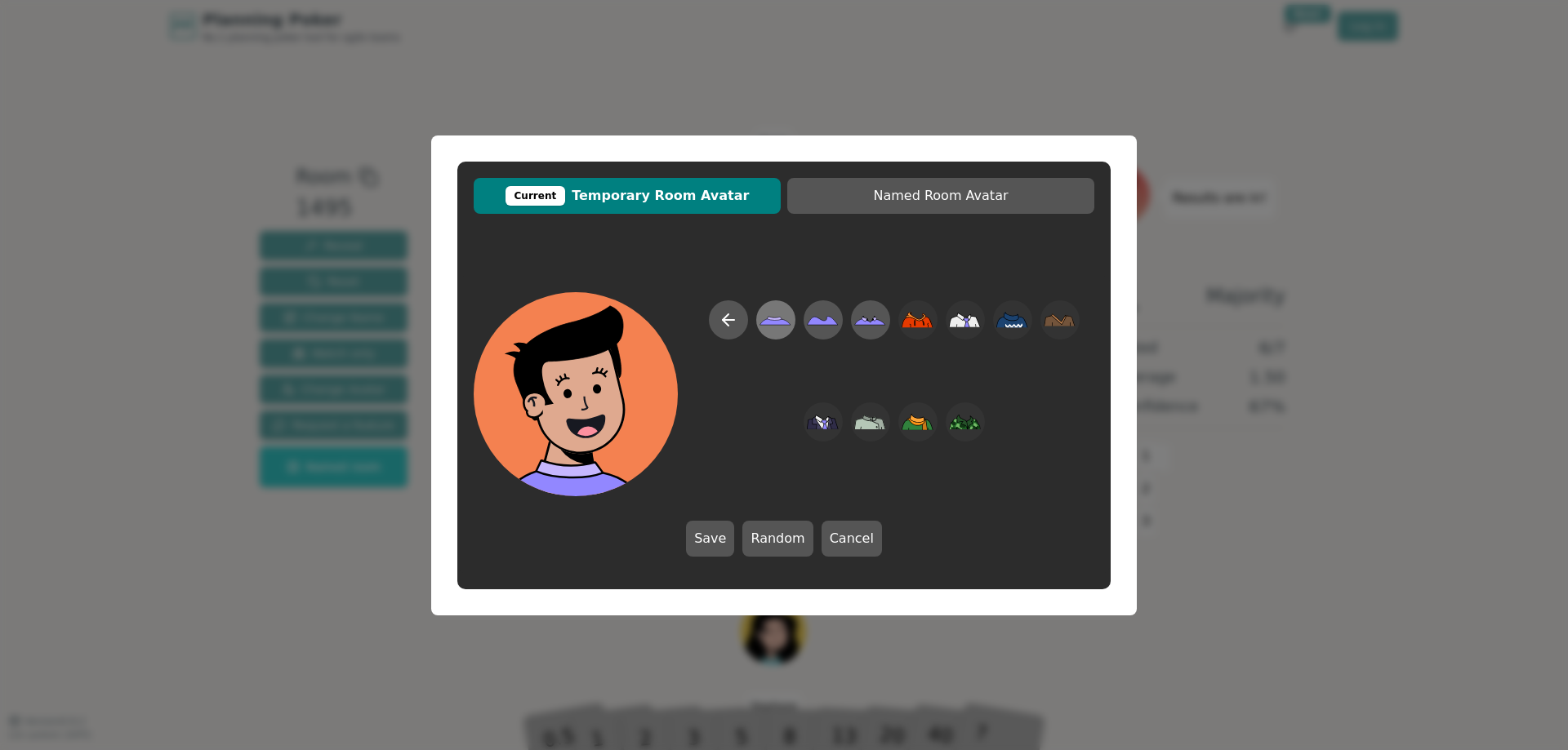
click at [779, 330] on icon at bounding box center [774, 320] width 32 height 36
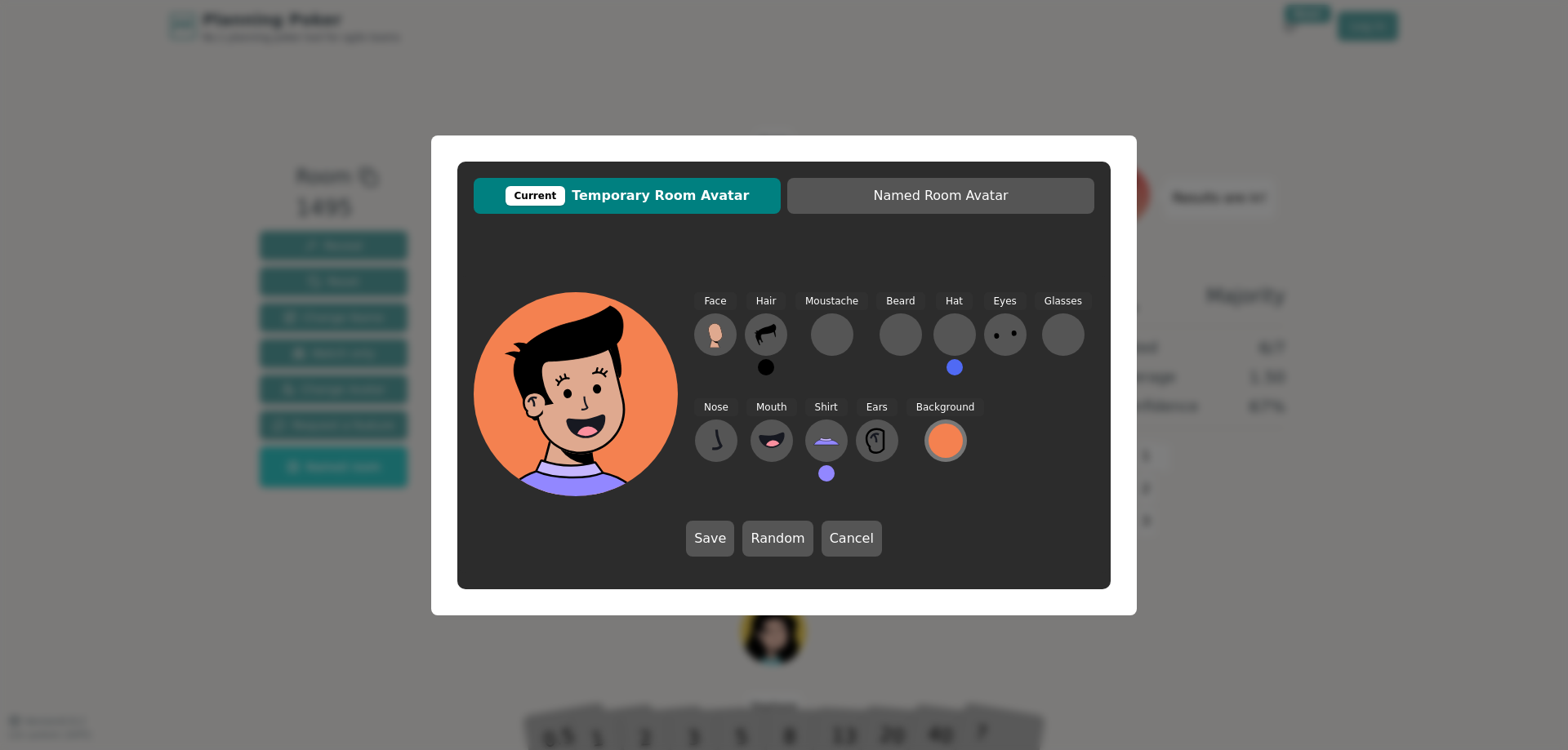
click at [941, 424] on div at bounding box center [946, 441] width 34 height 34
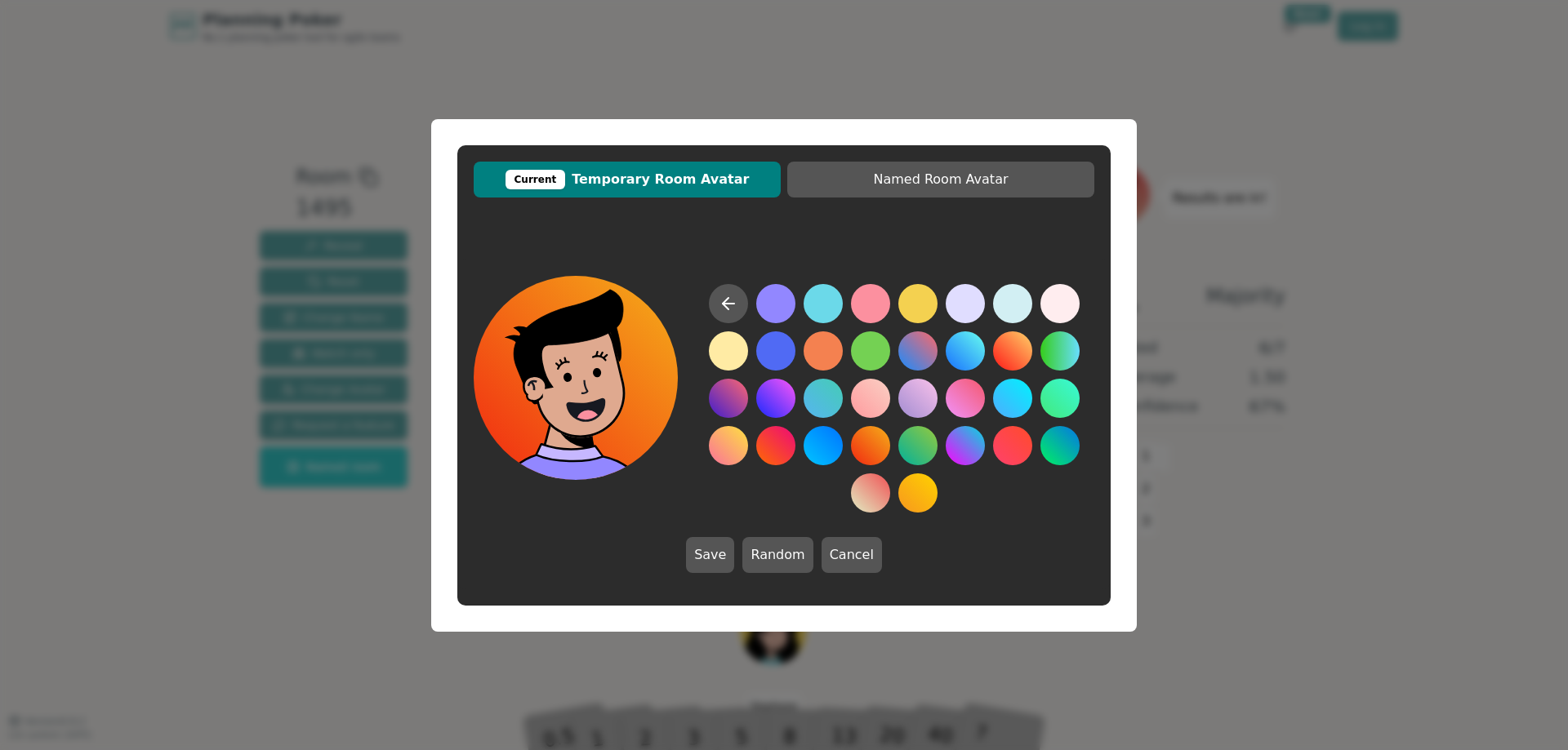
click at [868, 441] on button at bounding box center [870, 445] width 39 height 39
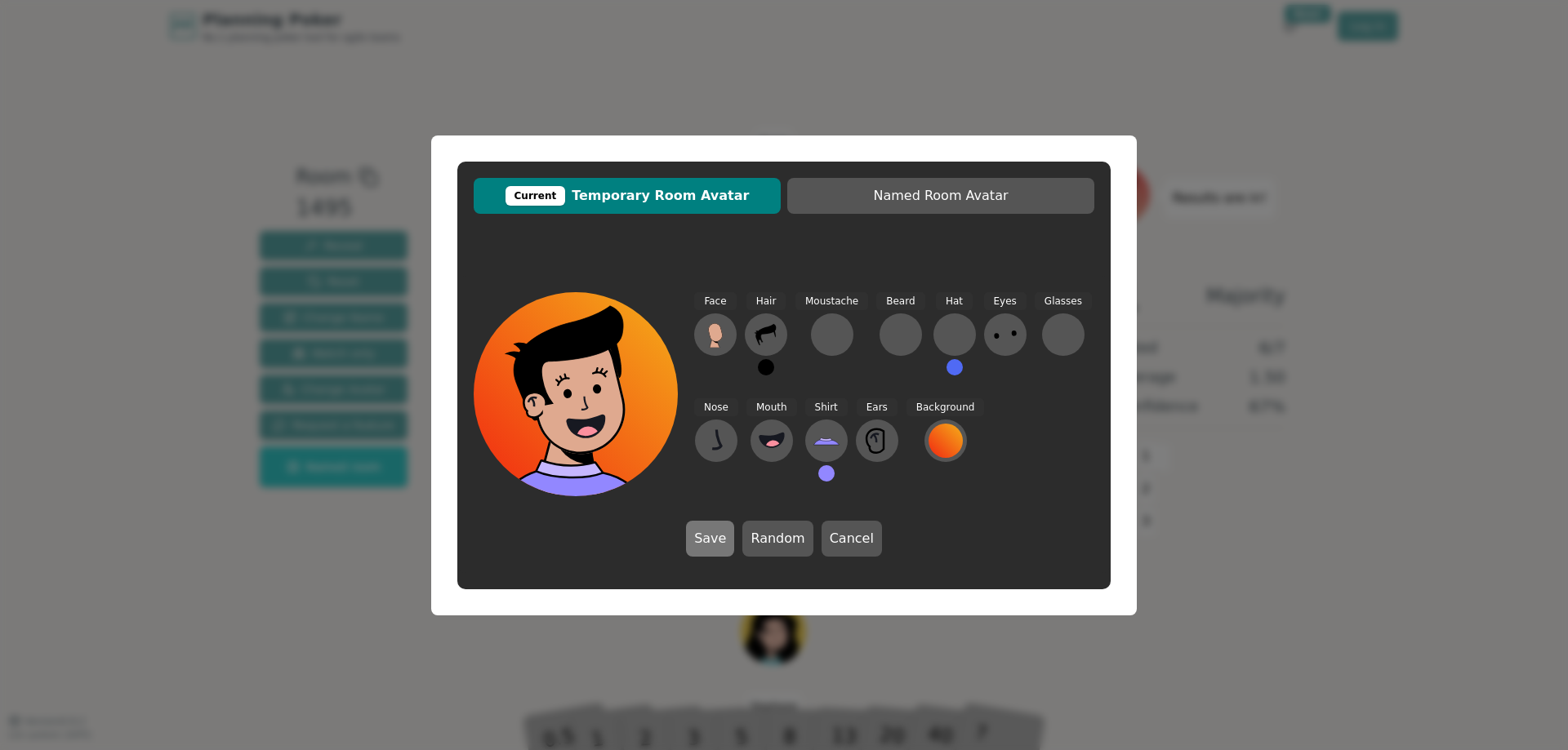
click at [708, 540] on button "Save" at bounding box center [709, 539] width 48 height 36
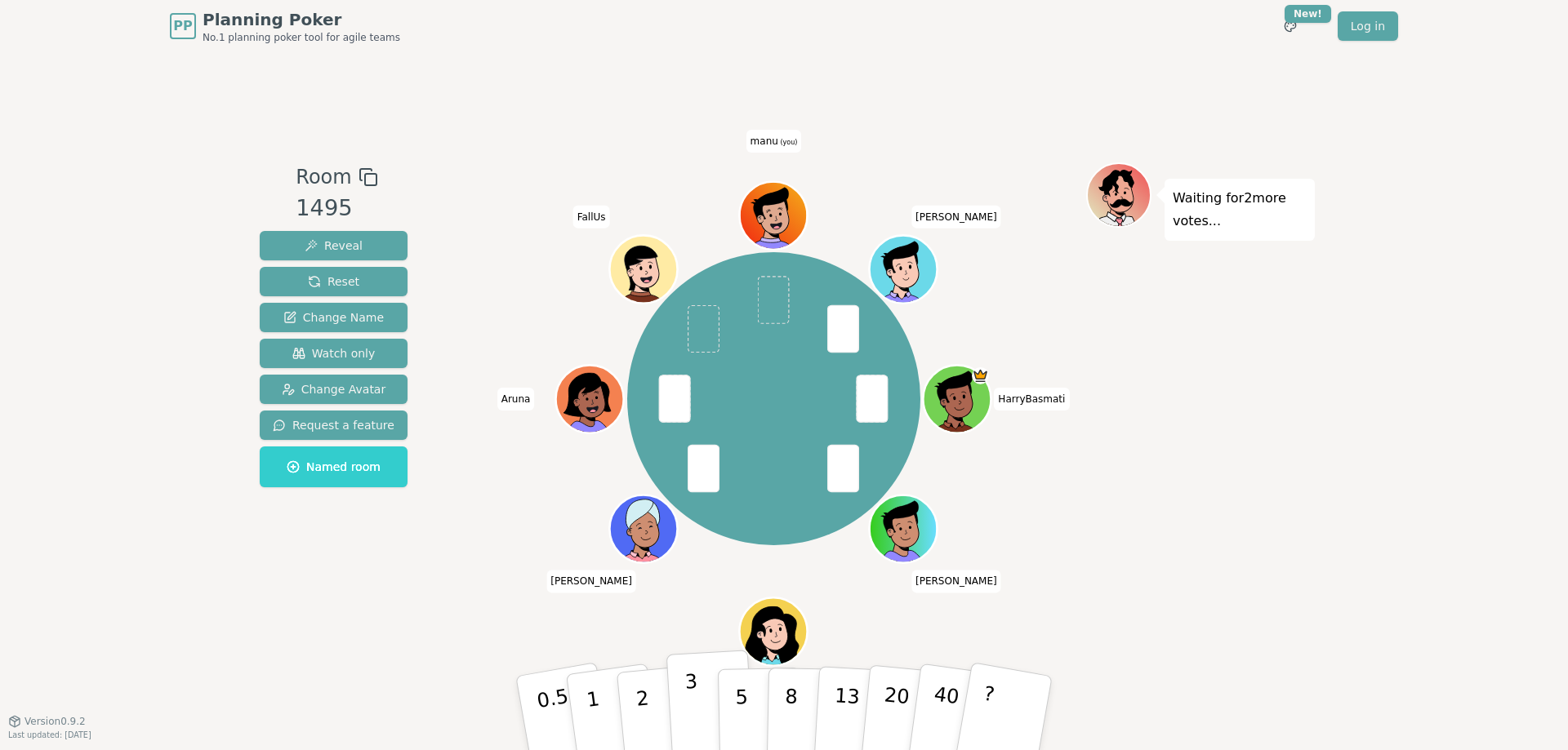
click at [686, 707] on p "3" at bounding box center [693, 714] width 18 height 89
click at [645, 691] on p "2" at bounding box center [644, 715] width 21 height 89
click at [614, 632] on button "2" at bounding box center [660, 697] width 93 height 130
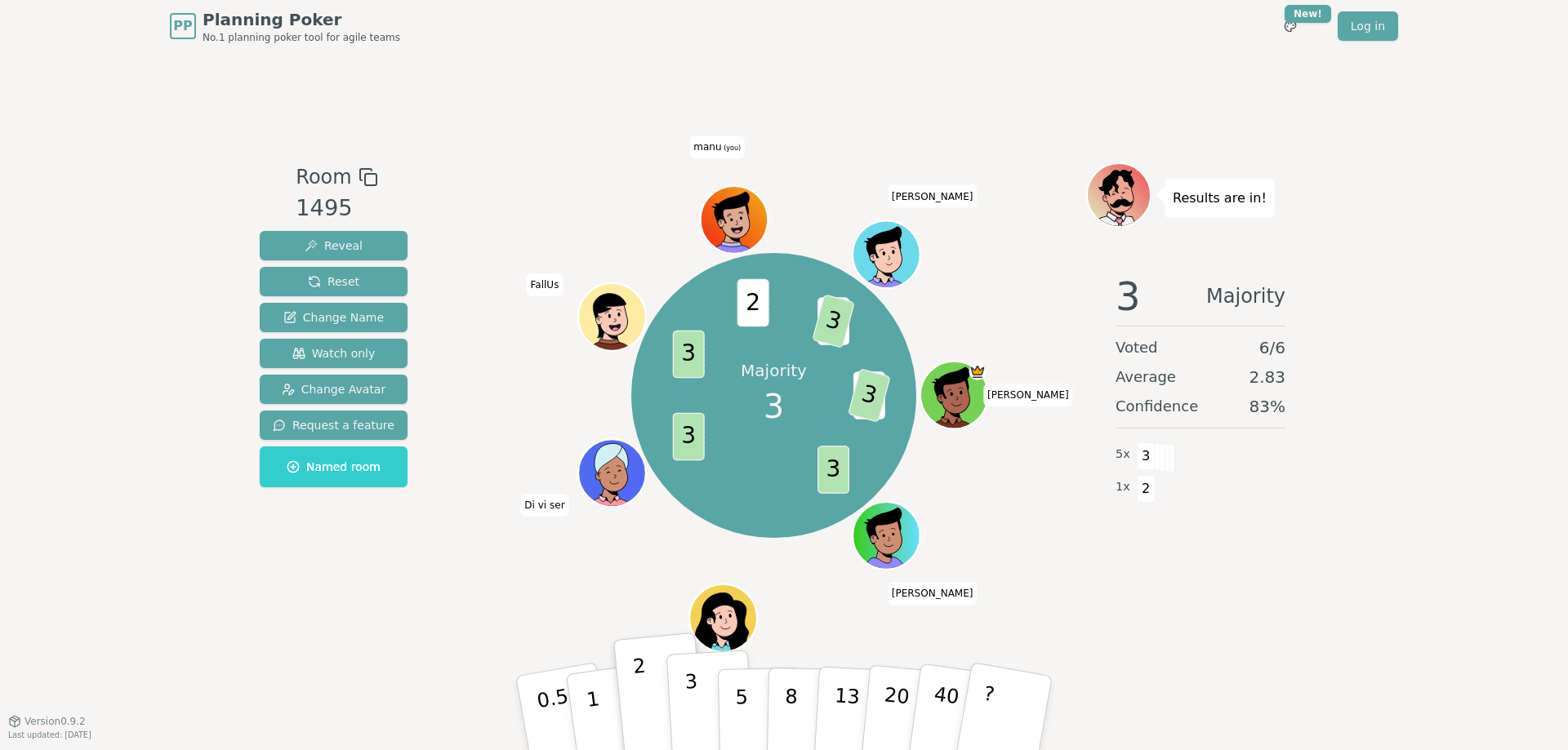
click at [683, 682] on button "3" at bounding box center [710, 713] width 89 height 127
